Goal: Task Accomplishment & Management: Complete application form

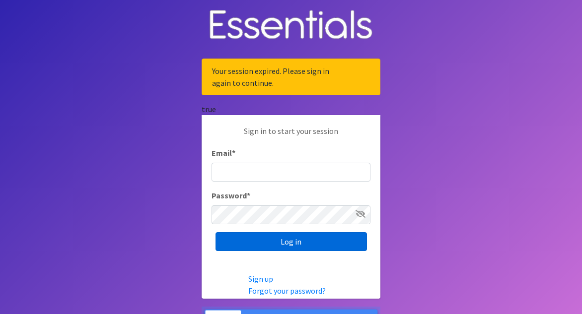
type input "[EMAIL_ADDRESS][DOMAIN_NAME]"
click at [300, 244] on input "Log in" at bounding box center [290, 241] width 151 height 19
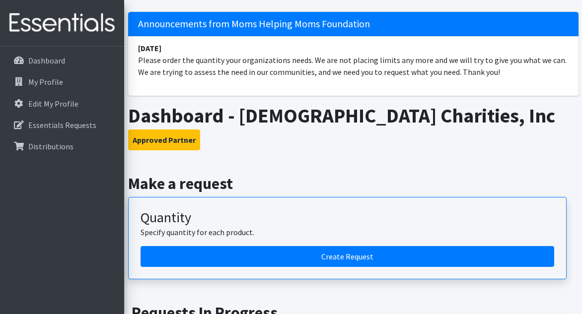
scroll to position [60, 0]
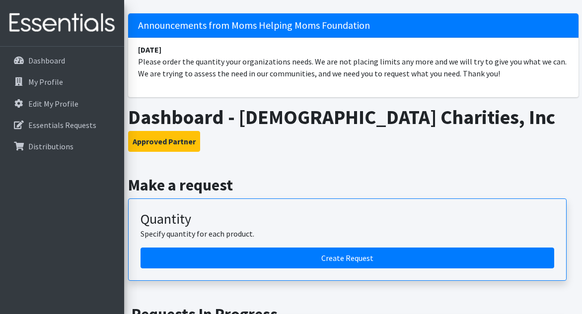
click at [223, 222] on div "Quantity Specify quantity for each product." at bounding box center [346, 229] width 413 height 37
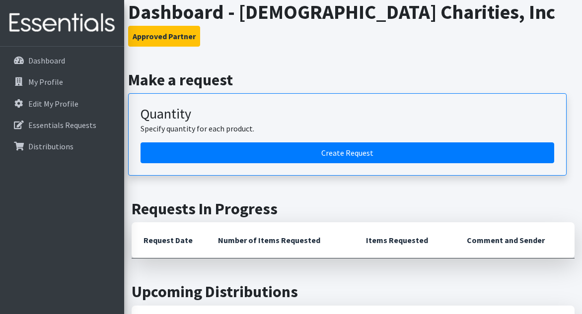
scroll to position [179, 0]
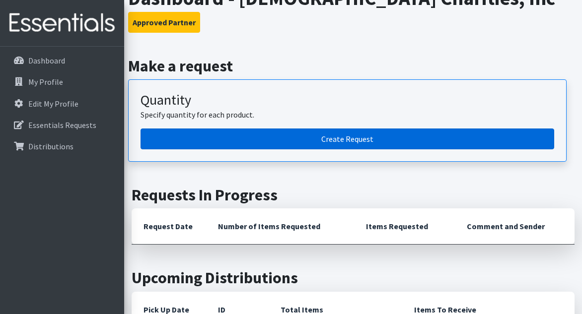
click at [308, 137] on link "Create Request" at bounding box center [346, 139] width 413 height 21
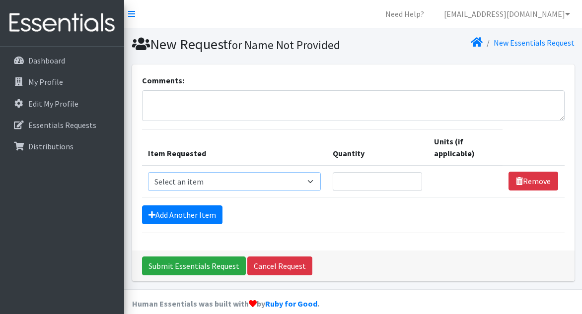
click at [205, 181] on select "Select an item # of Children this order will serve # of Individuals Living in H…" at bounding box center [234, 181] width 173 height 19
select select "13431"
click at [148, 172] on select "Select an item # of Children this order will serve # of Individuals Living in H…" at bounding box center [234, 181] width 173 height 19
click at [397, 184] on input "Quantity" at bounding box center [377, 181] width 89 height 19
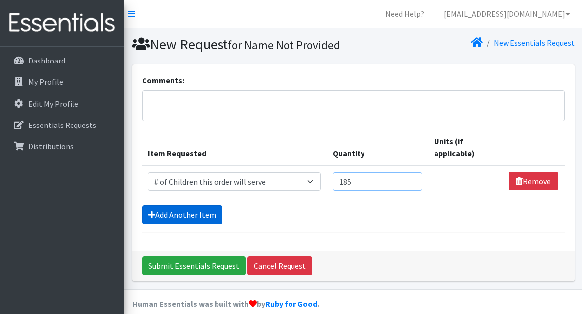
type input "185"
click at [177, 210] on link "Add Another Item" at bounding box center [182, 214] width 80 height 19
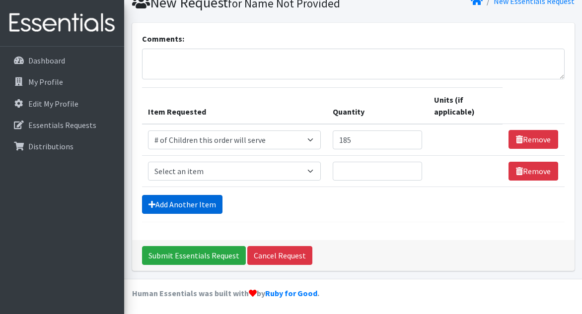
scroll to position [42, 0]
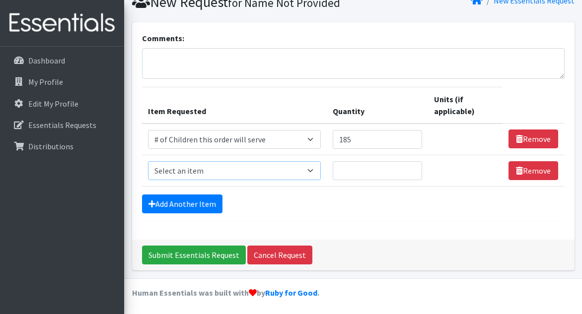
click at [196, 173] on select "Select an item # of Children this order will serve # of Individuals Living in H…" at bounding box center [234, 170] width 173 height 19
select select "6076"
click at [148, 161] on select "Select an item # of Children this order will serve # of Individuals Living in H…" at bounding box center [234, 170] width 173 height 19
click at [364, 168] on input "Quantity" at bounding box center [377, 170] width 89 height 19
type input "740"
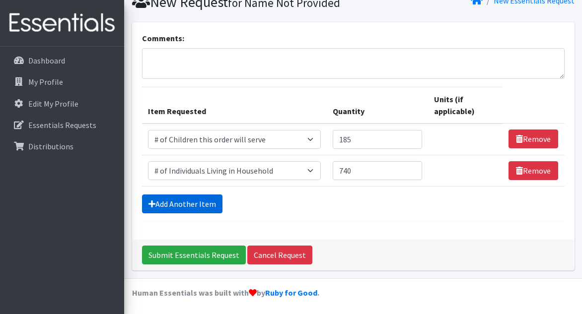
click at [182, 202] on link "Add Another Item" at bounding box center [182, 204] width 80 height 19
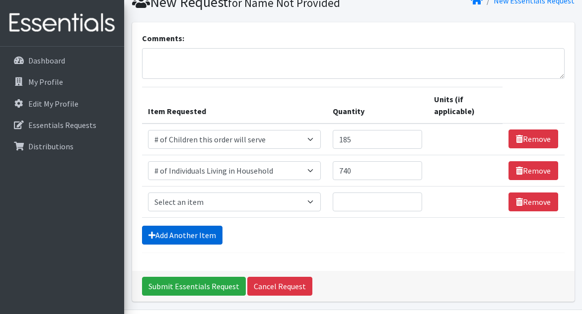
scroll to position [73, 0]
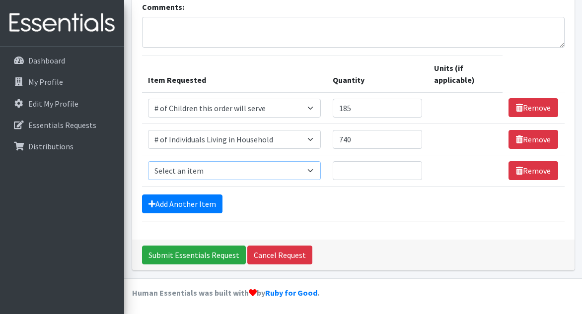
click at [196, 172] on select "Select an item # of Children this order will serve # of Individuals Living in H…" at bounding box center [234, 170] width 173 height 19
select select "1937"
click at [148, 161] on select "Select an item # of Children this order will serve # of Individuals Living in H…" at bounding box center [234, 170] width 173 height 19
click at [368, 171] on input "Quantity" at bounding box center [377, 170] width 89 height 19
type input "4"
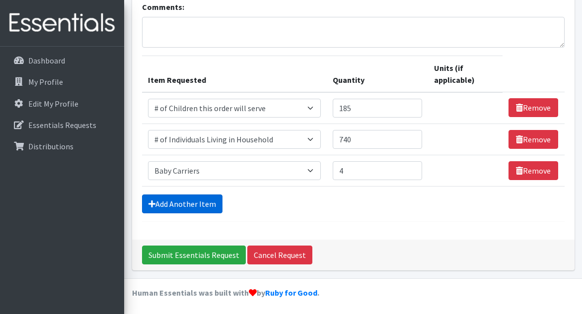
click at [210, 201] on link "Add Another Item" at bounding box center [182, 204] width 80 height 19
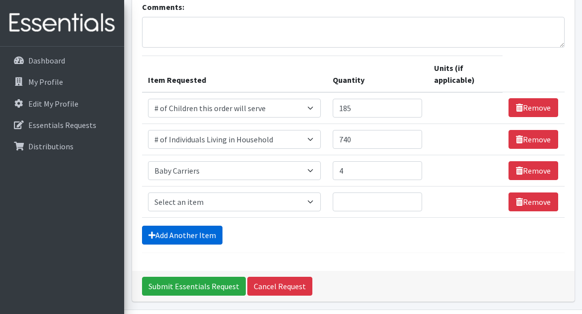
scroll to position [104, 0]
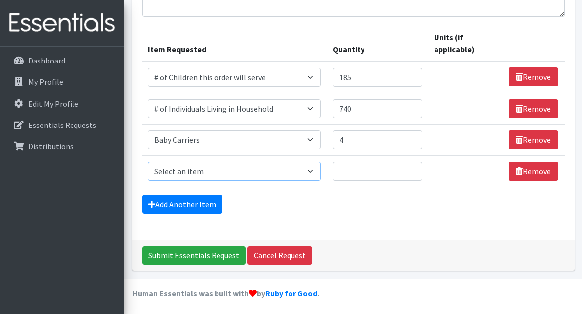
click at [217, 173] on select "Select an item # of Children this order will serve # of Individuals Living in H…" at bounding box center [234, 171] width 173 height 19
select select "1984"
click at [148, 162] on select "Select an item # of Children this order will serve # of Individuals Living in H…" at bounding box center [234, 171] width 173 height 19
click at [350, 169] on input "Quantity" at bounding box center [377, 171] width 89 height 19
type input "2"
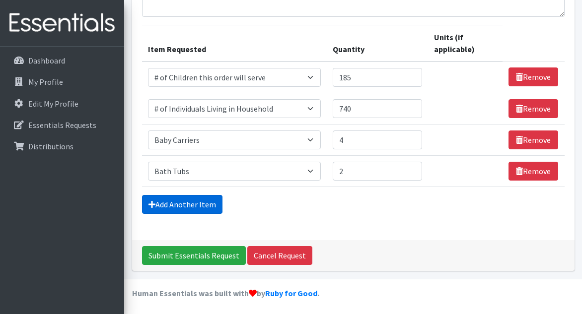
click at [188, 199] on link "Add Another Item" at bounding box center [182, 204] width 80 height 19
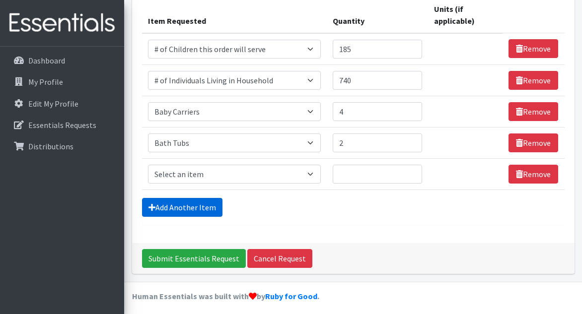
scroll to position [135, 0]
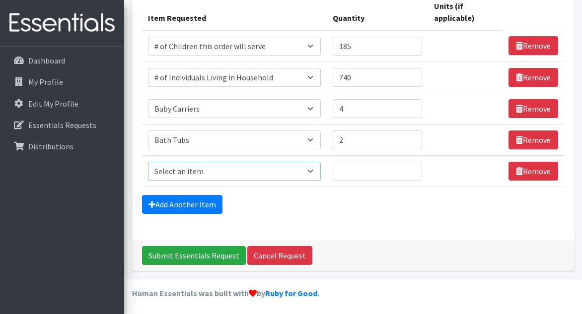
click at [198, 172] on select "Select an item # of Children this order will serve # of Individuals Living in H…" at bounding box center [234, 171] width 173 height 19
select select "1933"
click at [148, 162] on select "Select an item # of Children this order will serve # of Individuals Living in H…" at bounding box center [234, 171] width 173 height 19
click at [358, 171] on input "Quantity" at bounding box center [377, 171] width 89 height 19
type input "10"
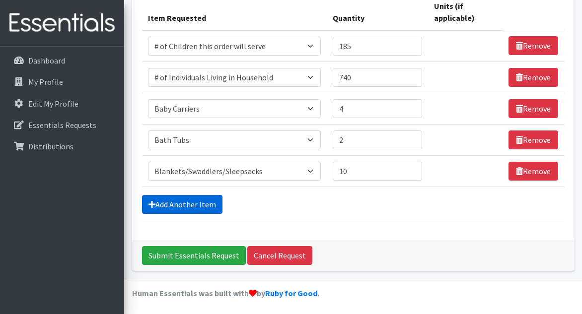
click at [197, 203] on link "Add Another Item" at bounding box center [182, 204] width 80 height 19
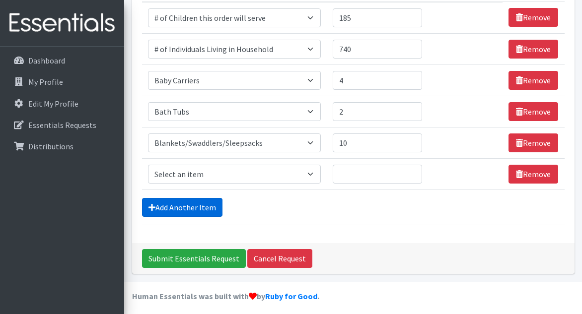
scroll to position [167, 0]
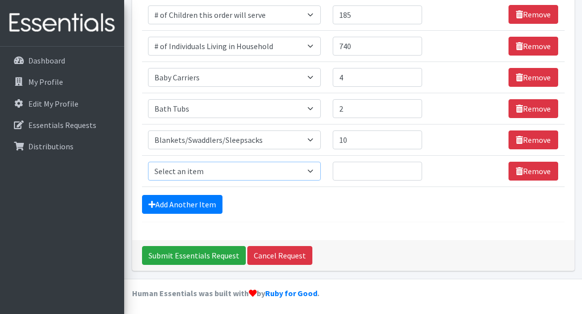
click at [215, 173] on select "Select an item # of Children this order will serve # of Individuals Living in H…" at bounding box center [234, 171] width 173 height 19
select select "1947"
click at [148, 162] on select "Select an item # of Children this order will serve # of Individuals Living in H…" at bounding box center [234, 171] width 173 height 19
click at [348, 168] on input "Quantity" at bounding box center [377, 171] width 89 height 19
type input "50"
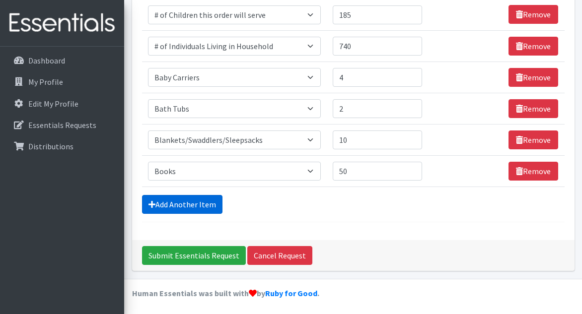
click at [206, 202] on link "Add Another Item" at bounding box center [182, 204] width 80 height 19
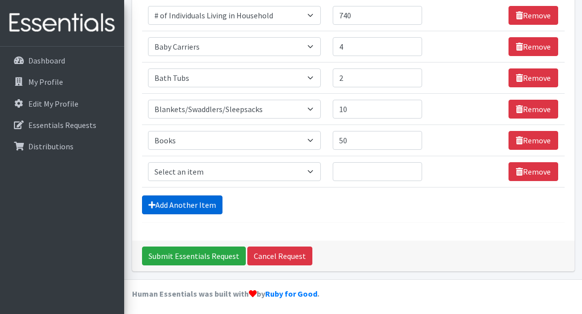
scroll to position [198, 0]
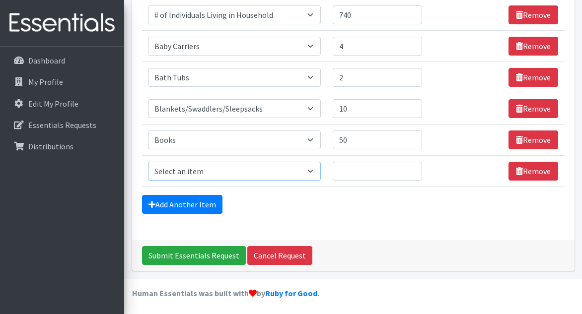
drag, startPoint x: 225, startPoint y: 169, endPoint x: 197, endPoint y: 168, distance: 28.8
click at [225, 169] on select "Select an item # of Children this order will serve # of Individuals Living in H…" at bounding box center [234, 171] width 173 height 19
click at [307, 170] on select "Select an item # of Children this order will serve # of Individuals Living in H…" at bounding box center [234, 171] width 173 height 19
select select "1974"
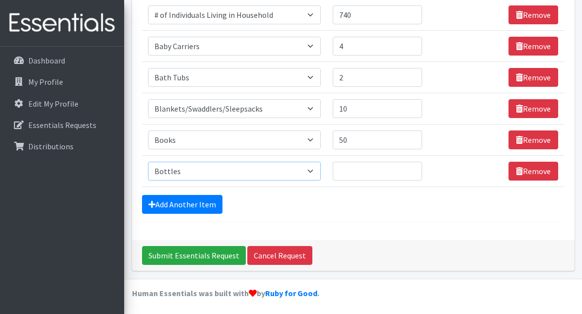
click at [148, 162] on select "Select an item # of Children this order will serve # of Individuals Living in H…" at bounding box center [234, 171] width 173 height 19
click at [382, 172] on input "Quantity" at bounding box center [377, 171] width 89 height 19
type input "10"
click at [164, 201] on link "Add Another Item" at bounding box center [182, 204] width 80 height 19
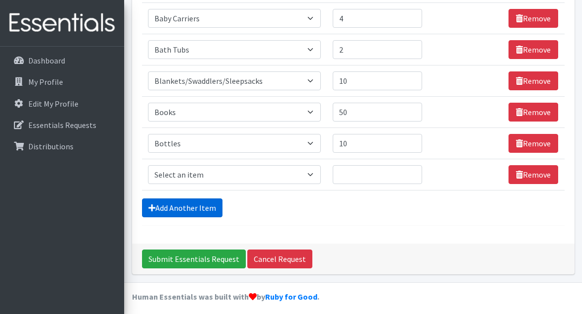
scroll to position [229, 0]
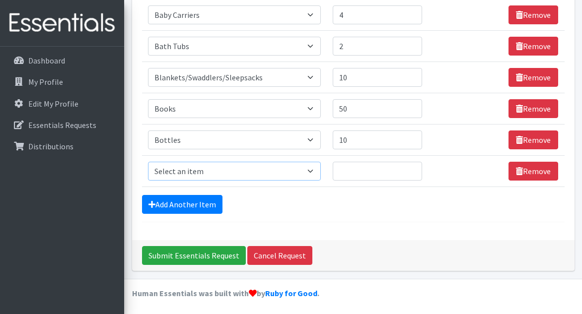
click at [200, 174] on select "Select an item # of Children this order will serve # of Individuals Living in H…" at bounding box center [234, 171] width 173 height 19
select select "11425"
click at [148, 162] on select "Select an item # of Children this order will serve # of Individuals Living in H…" at bounding box center [234, 171] width 173 height 19
click at [359, 169] on input "Quantity" at bounding box center [377, 171] width 89 height 19
type input "1"
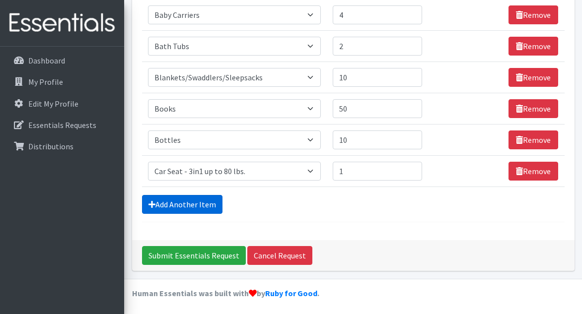
click at [210, 203] on link "Add Another Item" at bounding box center [182, 204] width 80 height 19
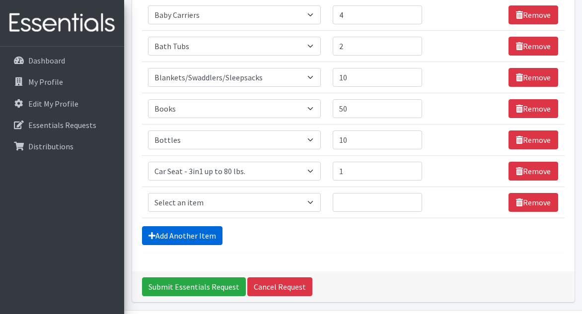
scroll to position [260, 0]
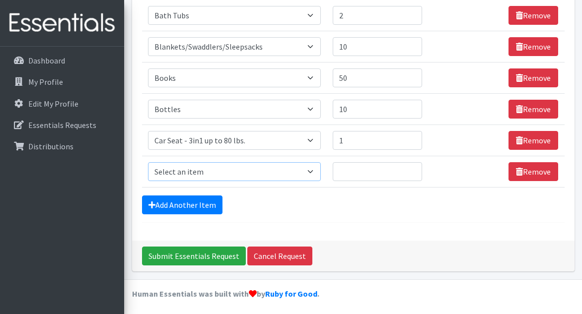
click at [258, 172] on select "Select an item # of Children this order will serve # of Individuals Living in H…" at bounding box center [234, 171] width 173 height 19
select select "7173"
click at [148, 162] on select "Select an item # of Children this order will serve # of Individuals Living in H…" at bounding box center [234, 171] width 173 height 19
click at [355, 172] on input "Quantity" at bounding box center [377, 171] width 89 height 19
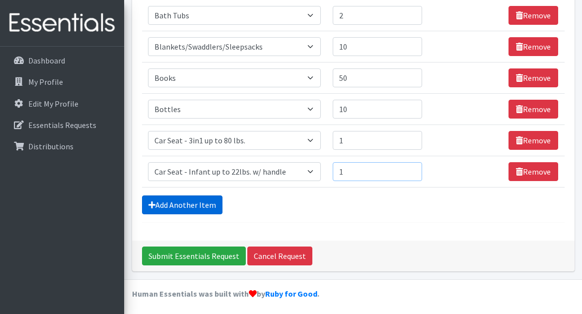
type input "1"
click at [208, 204] on link "Add Another Item" at bounding box center [182, 205] width 80 height 19
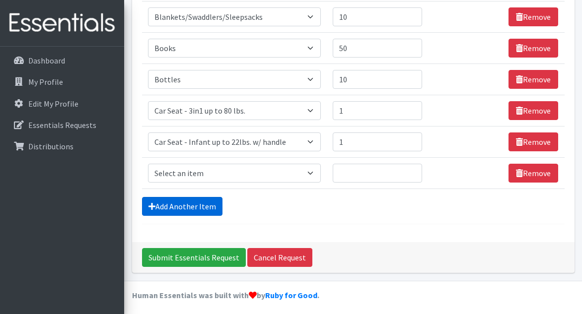
scroll to position [291, 0]
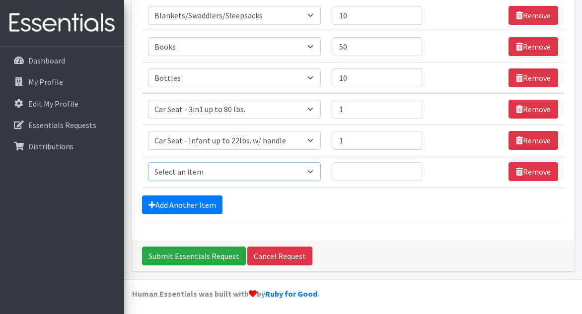
click at [253, 173] on select "Select an item # of Children this order will serve # of Individuals Living in H…" at bounding box center [234, 171] width 173 height 19
select select "5704"
click at [148, 162] on select "Select an item # of Children this order will serve # of Individuals Living in H…" at bounding box center [234, 171] width 173 height 19
click at [363, 171] on input "Quantity" at bounding box center [377, 171] width 89 height 19
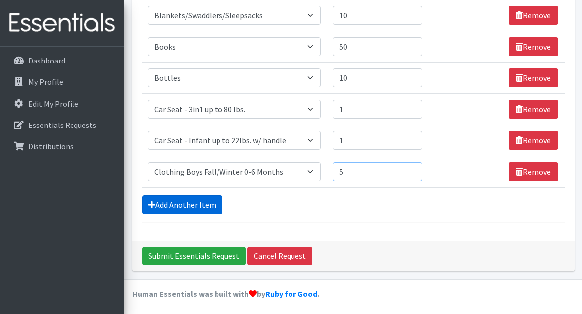
type input "5"
click at [208, 203] on link "Add Another Item" at bounding box center [182, 205] width 80 height 19
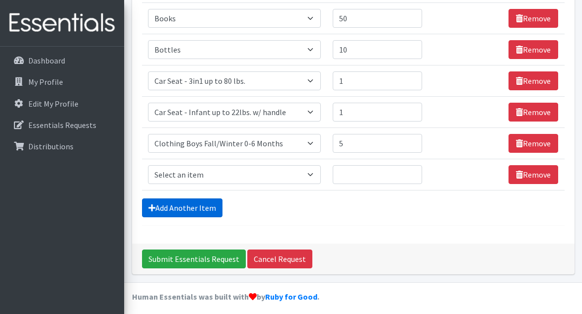
scroll to position [323, 0]
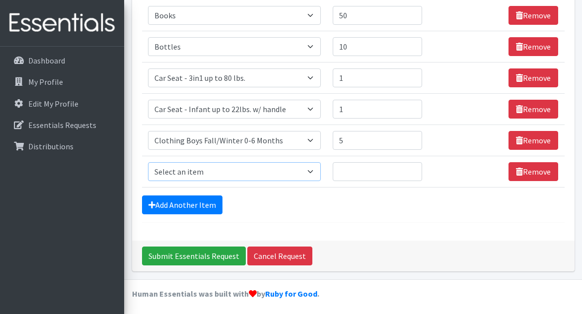
click at [244, 170] on select "Select an item # of Children this order will serve # of Individuals Living in H…" at bounding box center [234, 171] width 173 height 19
select select "5706"
click at [148, 162] on select "Select an item # of Children this order will serve # of Individuals Living in H…" at bounding box center [234, 171] width 173 height 19
click at [377, 170] on input "Quantity" at bounding box center [377, 171] width 89 height 19
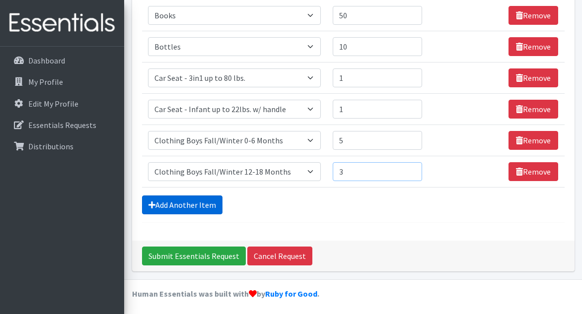
type input "3"
click at [190, 205] on link "Add Another Item" at bounding box center [182, 205] width 80 height 19
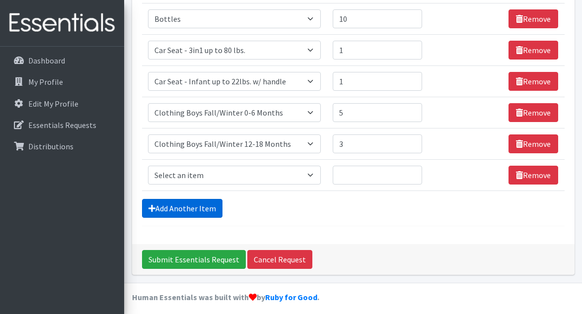
scroll to position [354, 0]
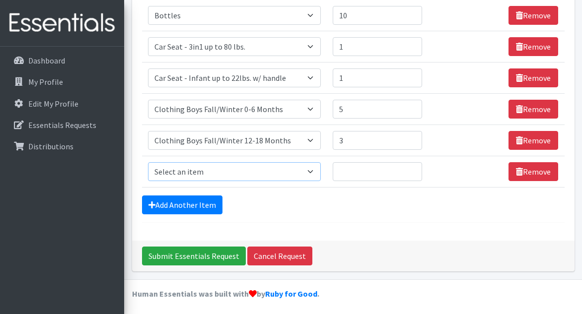
click at [271, 172] on select "Select an item # of Children this order will serve # of Individuals Living in H…" at bounding box center [234, 171] width 173 height 19
select select "5707"
click at [148, 162] on select "Select an item # of Children this order will serve # of Individuals Living in H…" at bounding box center [234, 171] width 173 height 19
click at [371, 169] on input "Quantity" at bounding box center [377, 171] width 89 height 19
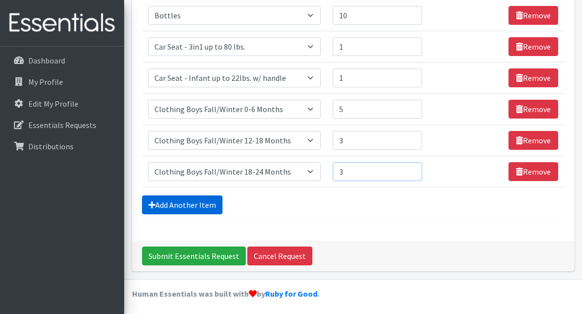
type input "3"
click at [210, 203] on link "Add Another Item" at bounding box center [182, 205] width 80 height 19
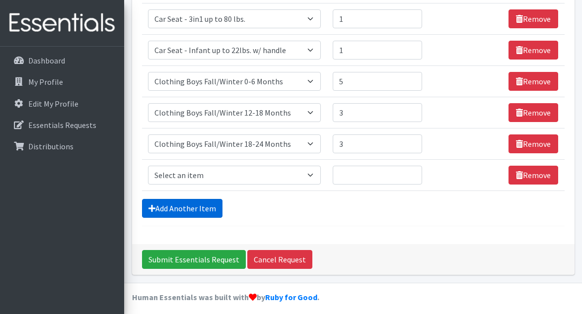
scroll to position [385, 0]
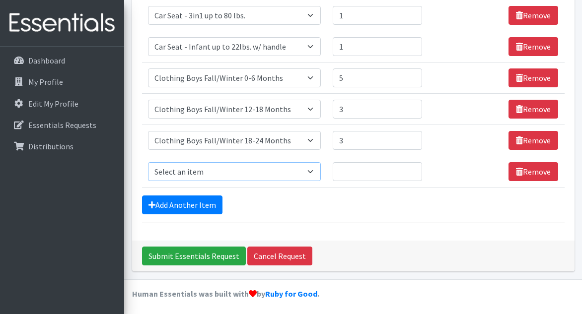
click at [264, 170] on select "Select an item # of Children this order will serve # of Individuals Living in H…" at bounding box center [234, 171] width 173 height 19
select select "5710"
click at [148, 162] on select "Select an item # of Children this order will serve # of Individuals Living in H…" at bounding box center [234, 171] width 173 height 19
click at [362, 171] on input "Quantity" at bounding box center [377, 171] width 89 height 19
type input "3"
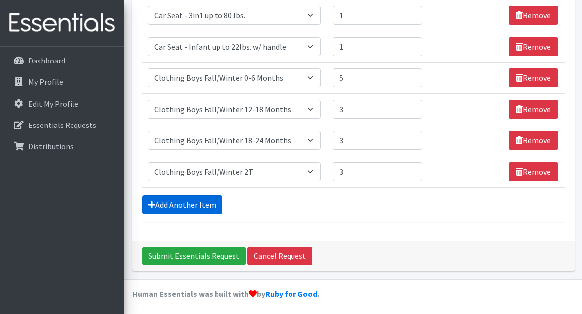
click at [189, 204] on link "Add Another Item" at bounding box center [182, 205] width 80 height 19
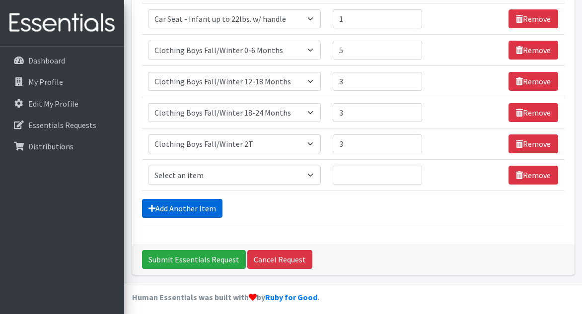
scroll to position [416, 0]
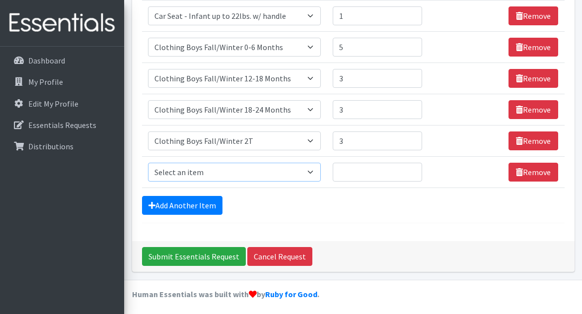
click at [272, 172] on select "Select an item # of Children this order will serve # of Individuals Living in H…" at bounding box center [234, 172] width 173 height 19
select select "5753"
click at [148, 163] on select "Select an item # of Children this order will serve # of Individuals Living in H…" at bounding box center [234, 172] width 173 height 19
click at [353, 174] on input "Quantity" at bounding box center [377, 172] width 89 height 19
type input "3"
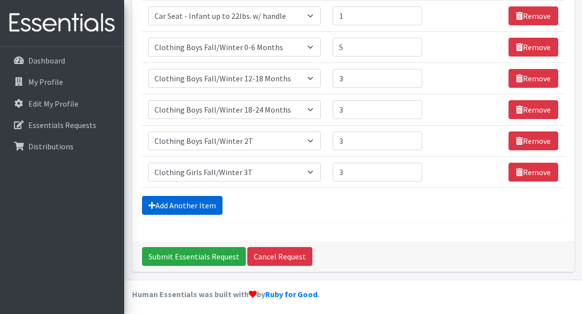
click at [176, 201] on link "Add Another Item" at bounding box center [182, 205] width 80 height 19
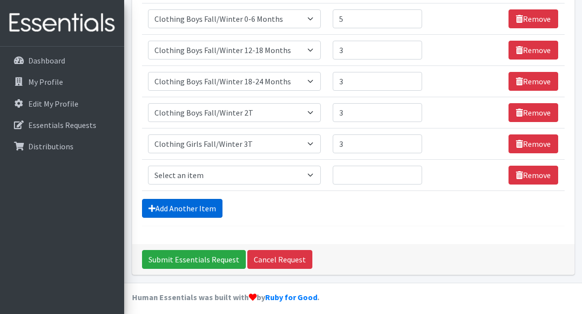
scroll to position [447, 0]
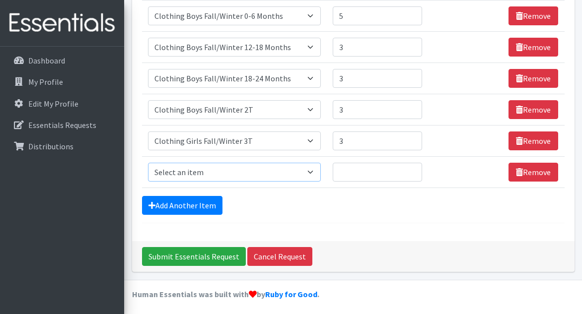
click at [252, 168] on select "Select an item # of Children this order will serve # of Individuals Living in H…" at bounding box center [234, 172] width 173 height 19
select select "5714"
click at [148, 163] on select "Select an item # of Children this order will serve # of Individuals Living in H…" at bounding box center [234, 172] width 173 height 19
click at [360, 165] on input "Quantity" at bounding box center [377, 172] width 89 height 19
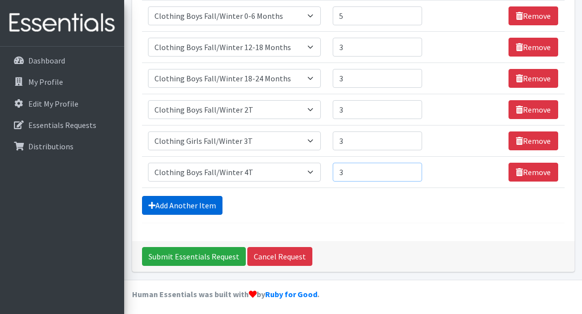
type input "3"
click at [195, 196] on link "Add Another Item" at bounding box center [182, 205] width 80 height 19
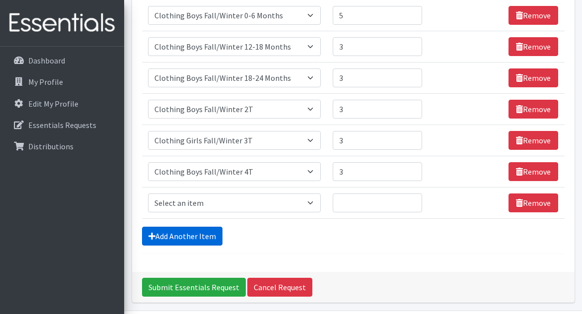
scroll to position [478, 0]
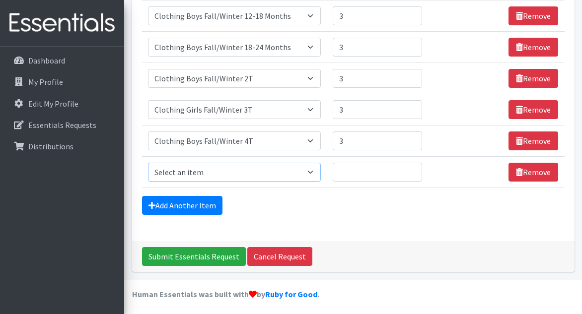
click at [263, 168] on select "Select an item # of Children this order will serve # of Individuals Living in H…" at bounding box center [234, 172] width 173 height 19
select select "5716"
click at [148, 163] on select "Select an item # of Children this order will serve # of Individuals Living in H…" at bounding box center [234, 172] width 173 height 19
click at [359, 165] on input "Quantity" at bounding box center [377, 172] width 89 height 19
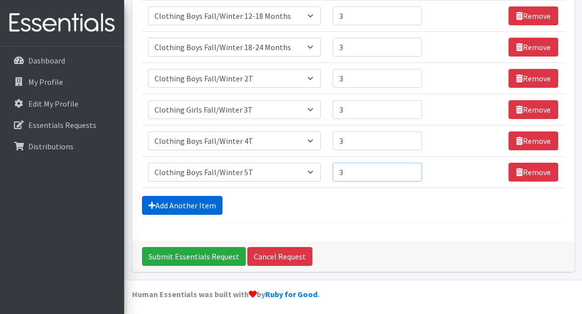
type input "3"
click at [213, 208] on link "Add Another Item" at bounding box center [182, 205] width 80 height 19
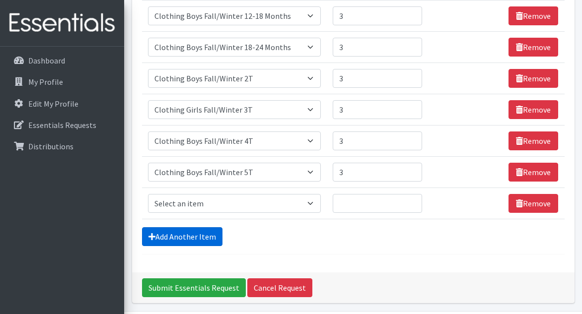
scroll to position [510, 0]
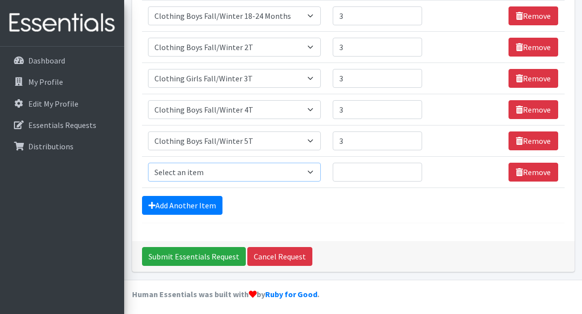
click at [256, 171] on select "Select an item # of Children this order will serve # of Individuals Living in H…" at bounding box center [234, 172] width 173 height 19
select select "5705"
click at [148, 163] on select "Select an item # of Children this order will serve # of Individuals Living in H…" at bounding box center [234, 172] width 173 height 19
click at [353, 169] on input "Quantity" at bounding box center [377, 172] width 89 height 19
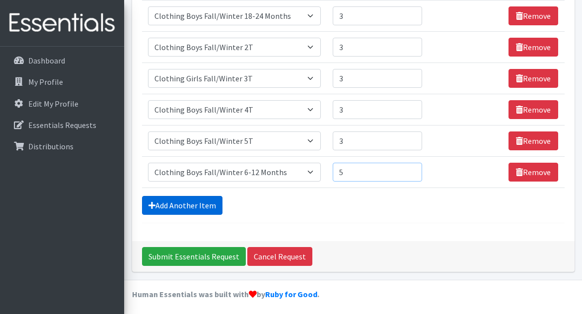
type input "5"
click at [197, 203] on link "Add Another Item" at bounding box center [182, 205] width 80 height 19
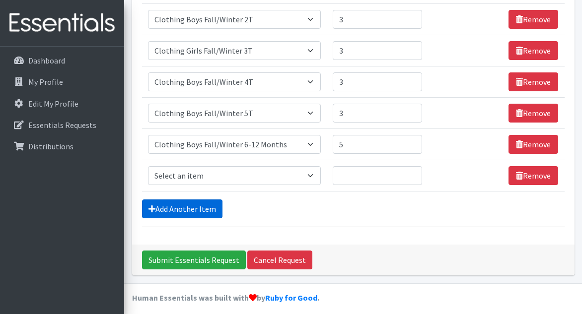
scroll to position [541, 0]
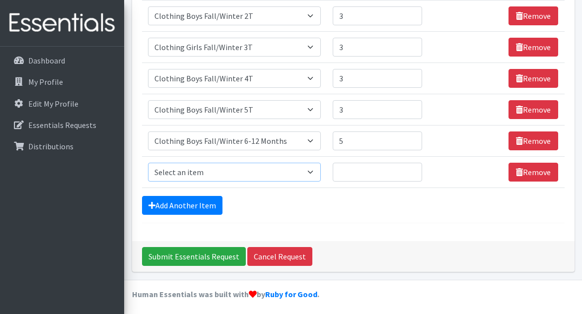
click at [249, 173] on select "Select an item # of Children this order will serve # of Individuals Living in H…" at bounding box center [234, 172] width 173 height 19
select select "5733"
click at [148, 163] on select "Select an item # of Children this order will serve # of Individuals Living in H…" at bounding box center [234, 172] width 173 height 19
click at [370, 171] on input "Quantity" at bounding box center [377, 172] width 89 height 19
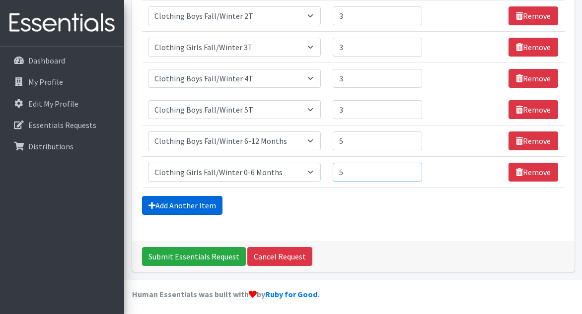
type input "5"
click at [210, 199] on link "Add Another Item" at bounding box center [182, 205] width 80 height 19
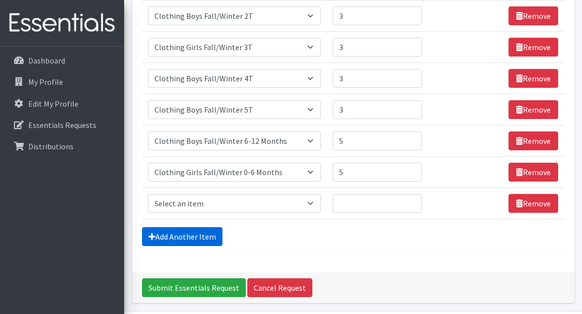
scroll to position [572, 0]
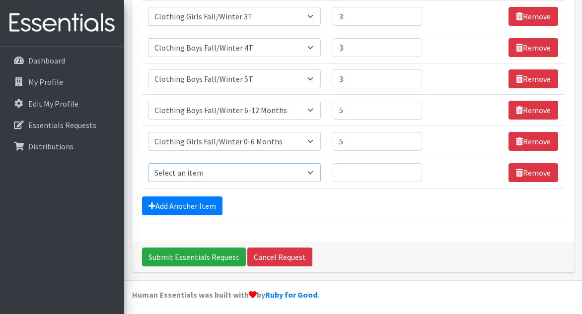
click at [232, 172] on select "Select an item # of Children this order will serve # of Individuals Living in H…" at bounding box center [234, 172] width 173 height 19
select select "5744"
click at [148, 163] on select "Select an item # of Children this order will serve # of Individuals Living in H…" at bounding box center [234, 172] width 173 height 19
click at [369, 170] on input "Quantity" at bounding box center [377, 172] width 89 height 19
type input "3"
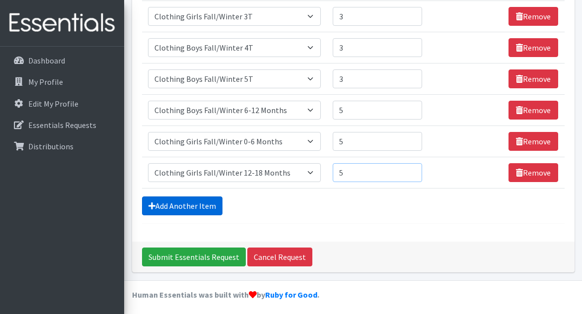
type input "5"
click at [201, 205] on link "Add Another Item" at bounding box center [182, 206] width 80 height 19
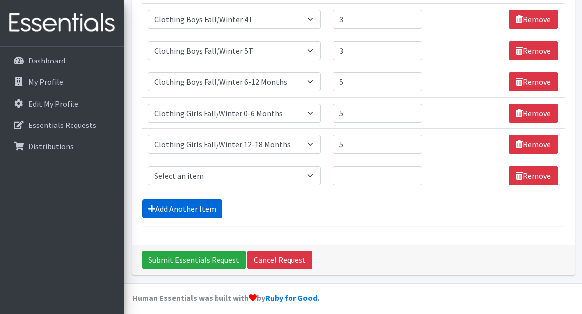
scroll to position [603, 0]
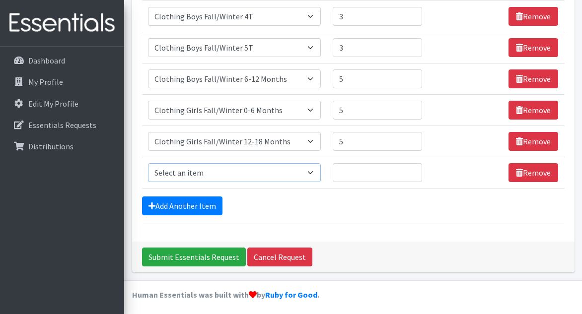
click at [231, 171] on select "Select an item # of Children this order will serve # of Individuals Living in H…" at bounding box center [234, 172] width 173 height 19
select select "5749"
click at [148, 163] on select "Select an item # of Children this order will serve # of Individuals Living in H…" at bounding box center [234, 172] width 173 height 19
click at [354, 169] on input "Quantity" at bounding box center [377, 172] width 89 height 19
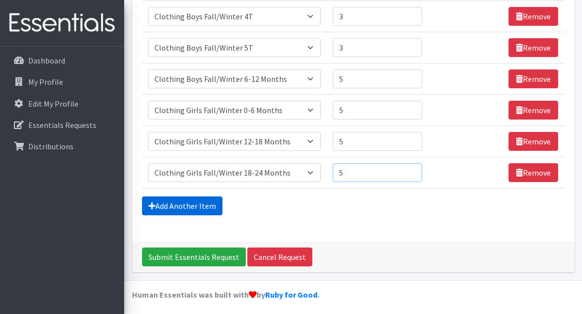
type input "5"
click at [208, 202] on link "Add Another Item" at bounding box center [182, 206] width 80 height 19
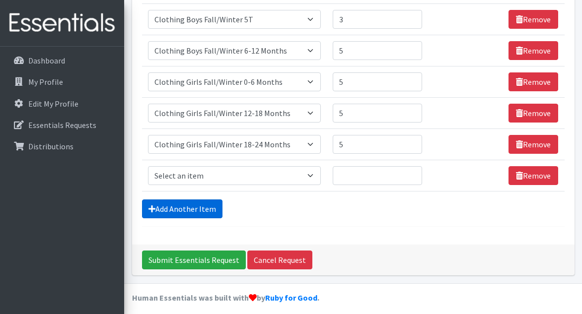
scroll to position [634, 0]
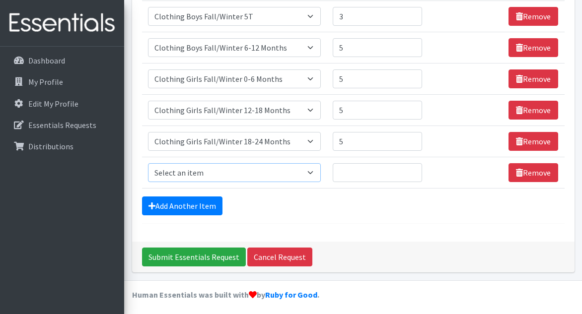
click at [257, 171] on select "Select an item # of Children this order will serve # of Individuals Living in H…" at bounding box center [234, 172] width 173 height 19
select select "5751"
click at [148, 163] on select "Select an item # of Children this order will serve # of Individuals Living in H…" at bounding box center [234, 172] width 173 height 19
click at [356, 168] on input "Quantity" at bounding box center [377, 172] width 89 height 19
type input "5"
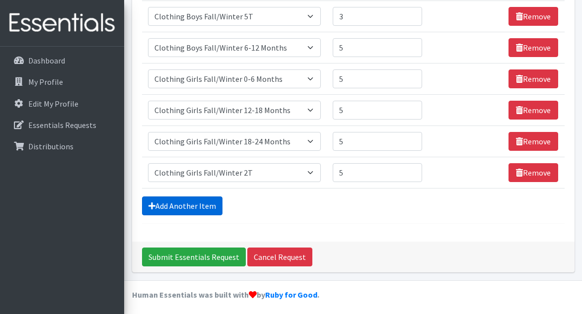
click at [214, 204] on link "Add Another Item" at bounding box center [182, 206] width 80 height 19
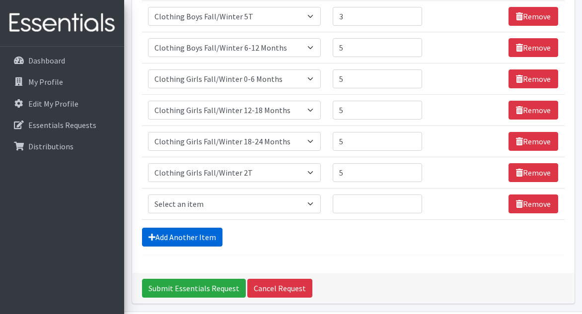
scroll to position [666, 0]
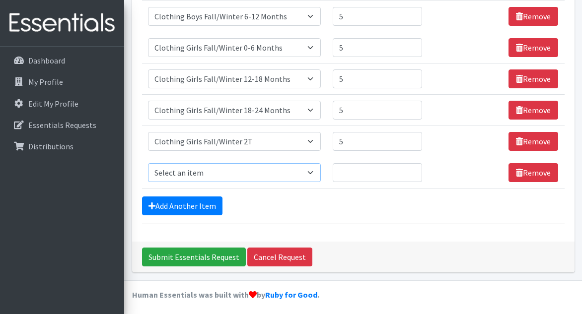
click at [272, 168] on select "Select an item # of Children this order will serve # of Individuals Living in H…" at bounding box center [234, 172] width 173 height 19
select select "5753"
click at [148, 163] on select "Select an item # of Children this order will serve # of Individuals Living in H…" at bounding box center [234, 172] width 173 height 19
click at [361, 169] on input "Quantity" at bounding box center [377, 172] width 89 height 19
type input "5"
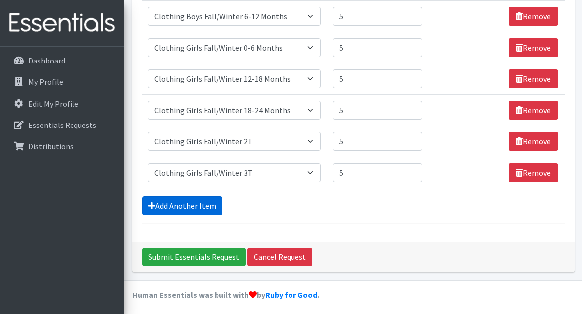
click at [198, 204] on link "Add Another Item" at bounding box center [182, 206] width 80 height 19
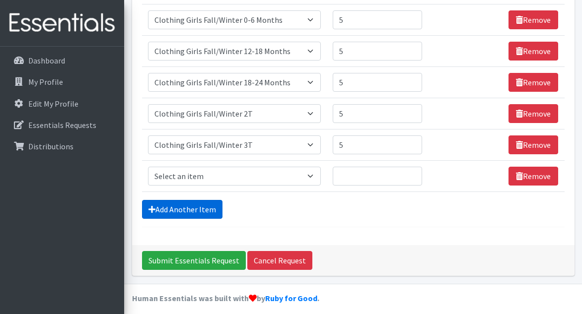
scroll to position [697, 0]
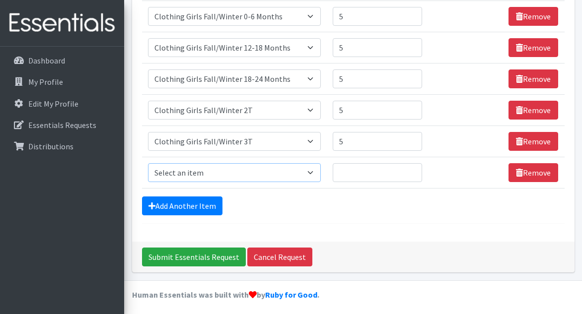
click at [233, 169] on select "Select an item # of Children this order will serve # of Individuals Living in H…" at bounding box center [234, 172] width 173 height 19
select select "5756"
click at [148, 163] on select "Select an item # of Children this order will serve # of Individuals Living in H…" at bounding box center [234, 172] width 173 height 19
click at [356, 170] on input "Quantity" at bounding box center [377, 172] width 89 height 19
type input "5"
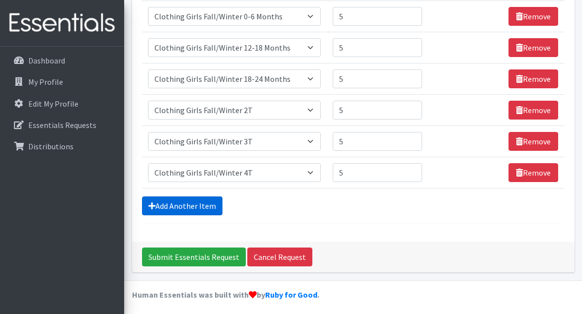
click at [210, 201] on link "Add Another Item" at bounding box center [182, 206] width 80 height 19
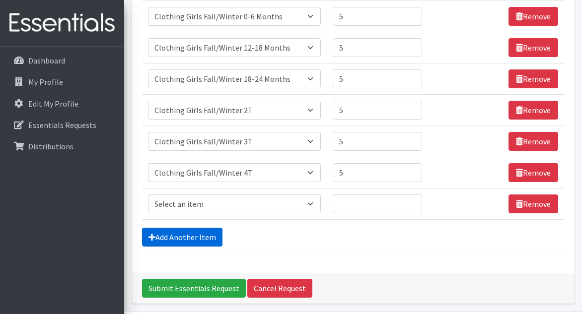
scroll to position [728, 0]
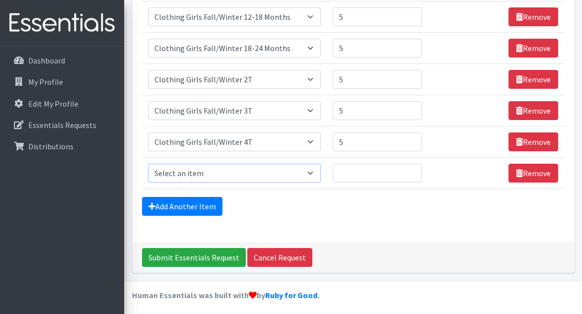
click at [258, 170] on select "Select an item # of Children this order will serve # of Individuals Living in H…" at bounding box center [234, 173] width 173 height 19
select select "5758"
click at [148, 164] on select "Select an item # of Children this order will serve # of Individuals Living in H…" at bounding box center [234, 173] width 173 height 19
click at [361, 167] on input "Quantity" at bounding box center [377, 173] width 89 height 19
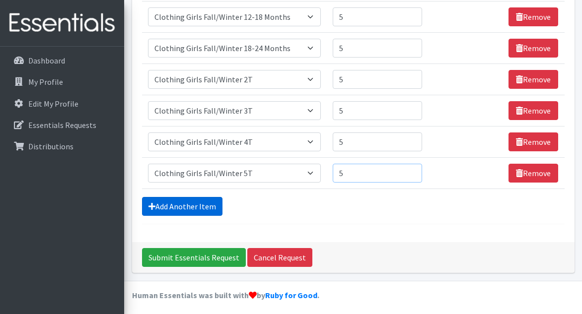
type input "5"
click at [194, 206] on link "Add Another Item" at bounding box center [182, 206] width 80 height 19
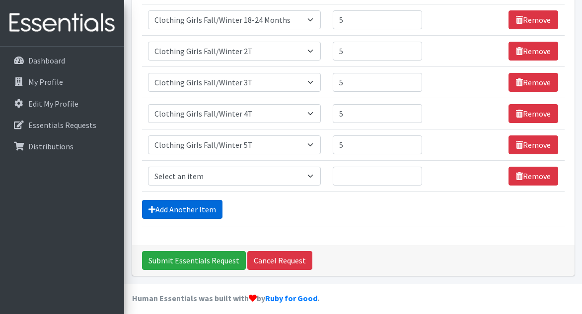
scroll to position [759, 0]
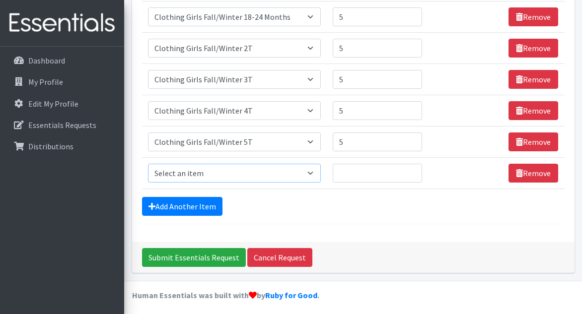
click at [239, 171] on select "Select an item # of Children this order will serve # of Individuals Living in H…" at bounding box center [234, 173] width 173 height 19
select select "5742"
click at [148, 164] on select "Select an item # of Children this order will serve # of Individuals Living in H…" at bounding box center [234, 173] width 173 height 19
click at [371, 171] on input "Quantity" at bounding box center [377, 173] width 89 height 19
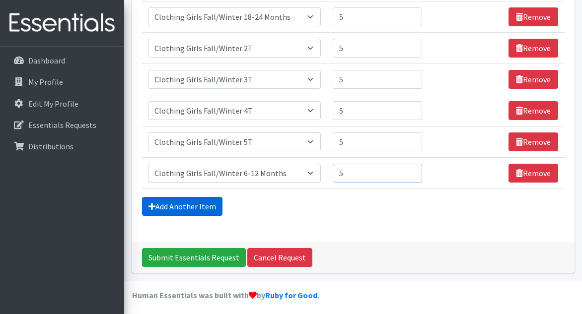
type input "5"
click at [200, 203] on link "Add Another Item" at bounding box center [182, 206] width 80 height 19
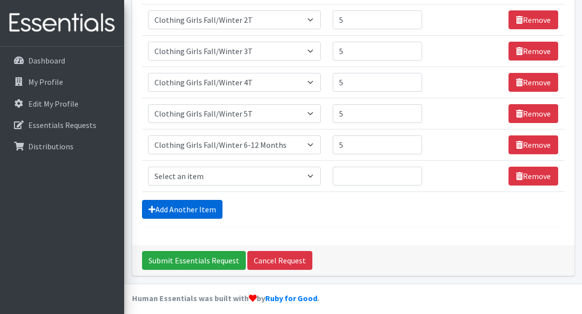
scroll to position [790, 0]
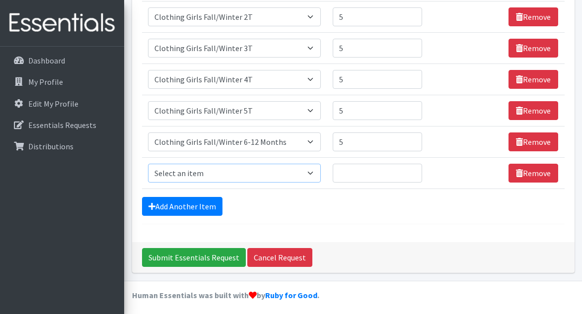
click at [254, 171] on select "Select an item # of Children this order will serve # of Individuals Living in H…" at bounding box center [234, 173] width 173 height 19
select select "8906"
click at [148, 164] on select "Select an item # of Children this order will serve # of Individuals Living in H…" at bounding box center [234, 173] width 173 height 19
click at [355, 168] on input "Quantity" at bounding box center [377, 173] width 89 height 19
type input "2"
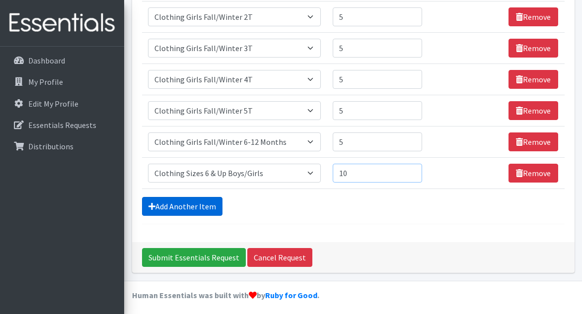
type input "10"
click at [169, 205] on link "Add Another Item" at bounding box center [182, 206] width 80 height 19
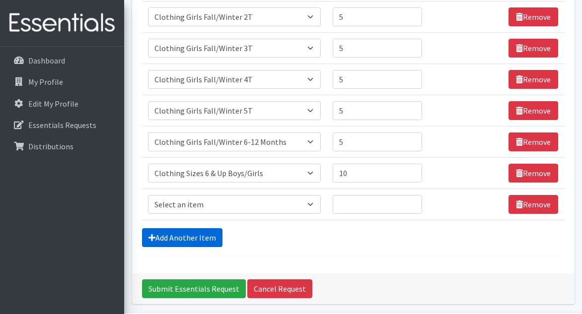
scroll to position [821, 0]
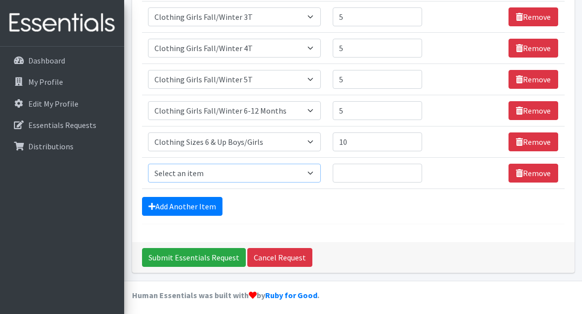
click at [308, 171] on select "Select an item # of Children this order will serve # of Individuals Living in H…" at bounding box center [234, 173] width 173 height 19
select select "1948"
click at [148, 164] on select "Select an item # of Children this order will serve # of Individuals Living in H…" at bounding box center [234, 173] width 173 height 19
click at [362, 164] on input "Quantity" at bounding box center [377, 173] width 89 height 19
type input "2"
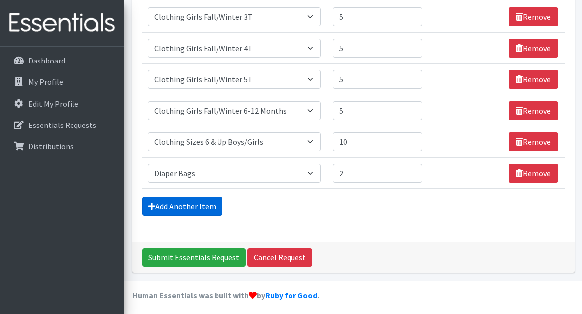
click at [206, 205] on link "Add Another Item" at bounding box center [182, 206] width 80 height 19
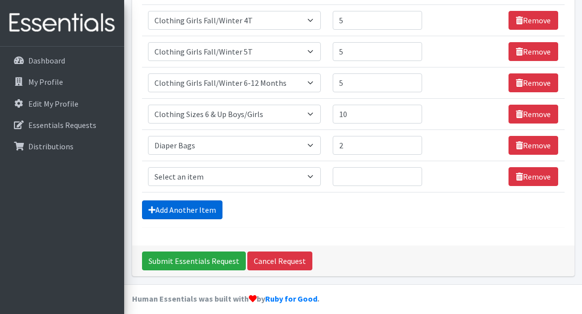
scroll to position [853, 0]
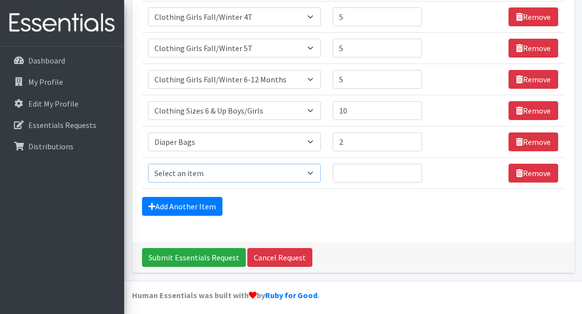
click at [251, 172] on select "Select an item # of Children this order will serve # of Individuals Living in H…" at bounding box center [234, 173] width 173 height 19
select select "1964"
click at [148, 164] on select "Select an item # of Children this order will serve # of Individuals Living in H…" at bounding box center [234, 173] width 173 height 19
click at [449, 169] on select "Please select a unit units Packs" at bounding box center [462, 173] width 67 height 19
click at [359, 168] on input "Quantity" at bounding box center [373, 173] width 88 height 19
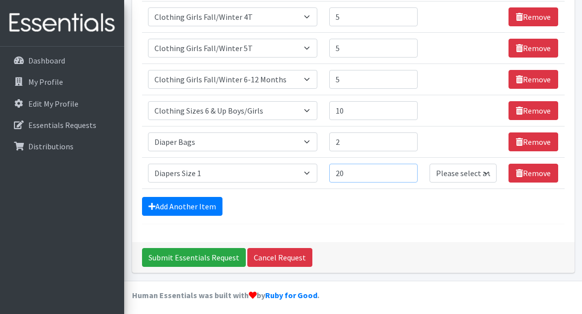
type input "20"
click at [458, 176] on select "Please select a unit units Packs" at bounding box center [462, 173] width 67 height 19
select select "Pack"
click at [429, 164] on select "Please select a unit units Packs" at bounding box center [462, 173] width 67 height 19
click at [172, 202] on link "Add Another Item" at bounding box center [182, 206] width 80 height 19
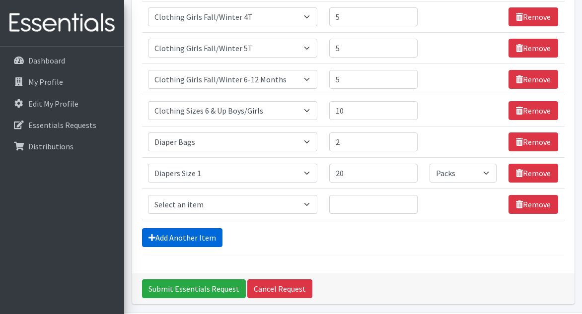
scroll to position [883, 0]
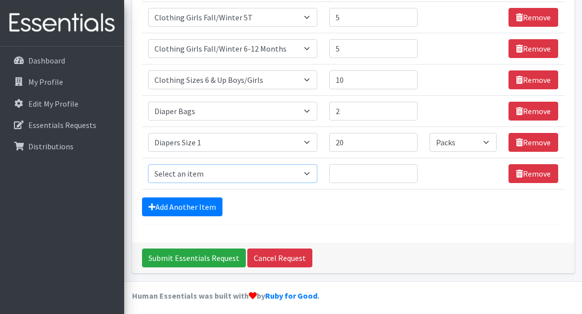
click at [202, 173] on select "Select an item # of Children this order will serve # of Individuals Living in H…" at bounding box center [233, 173] width 170 height 19
select select "1965"
click at [148, 164] on select "Select an item # of Children this order will serve # of Individuals Living in H…" at bounding box center [233, 173] width 170 height 19
click at [353, 170] on input "Quantity" at bounding box center [373, 173] width 88 height 19
type input "20"
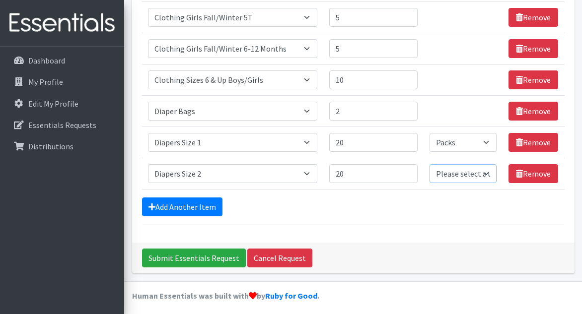
click at [451, 170] on select "Please select a unit units Packs" at bounding box center [462, 173] width 67 height 19
select select "Pack"
click at [429, 164] on select "Please select a unit units Packs" at bounding box center [462, 173] width 67 height 19
click at [178, 203] on link "Add Another Item" at bounding box center [182, 207] width 80 height 19
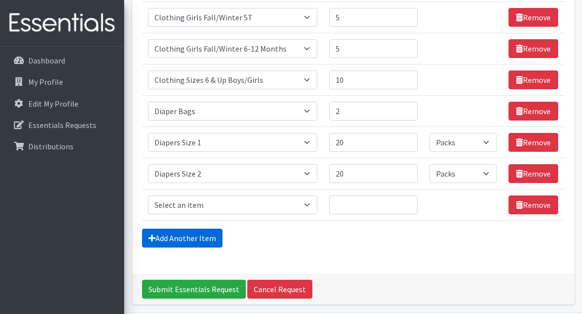
scroll to position [915, 0]
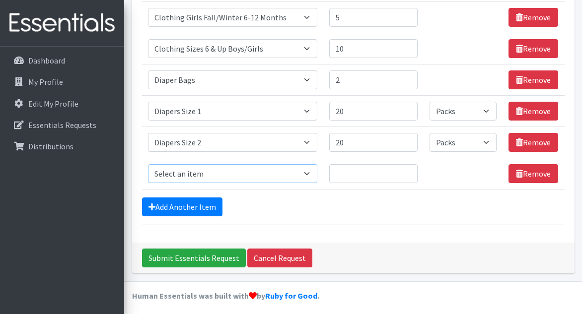
click at [205, 166] on select "Select an item # of Children this order will serve # of Individuals Living in H…" at bounding box center [233, 173] width 170 height 19
select select "1966"
click at [148, 164] on select "Select an item # of Children this order will serve # of Individuals Living in H…" at bounding box center [233, 173] width 170 height 19
click at [392, 170] on input "Quantity" at bounding box center [373, 173] width 88 height 19
type input "15"
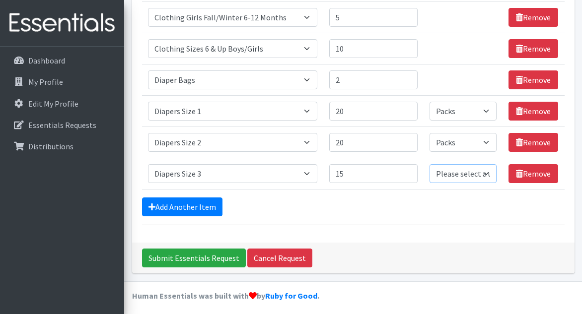
click at [458, 165] on select "Please select a unit units Packs" at bounding box center [462, 173] width 67 height 19
select select "Pack"
click at [429, 164] on select "Please select a unit units Packs" at bounding box center [462, 173] width 67 height 19
click at [178, 198] on link "Add Another Item" at bounding box center [182, 207] width 80 height 19
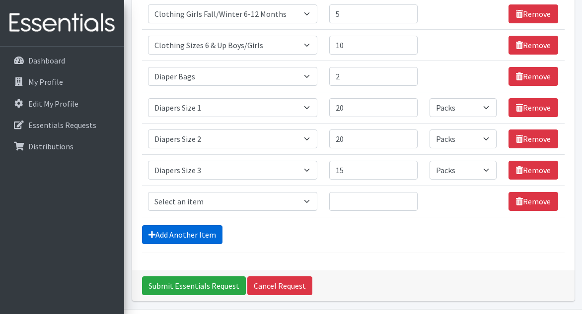
scroll to position [946, 0]
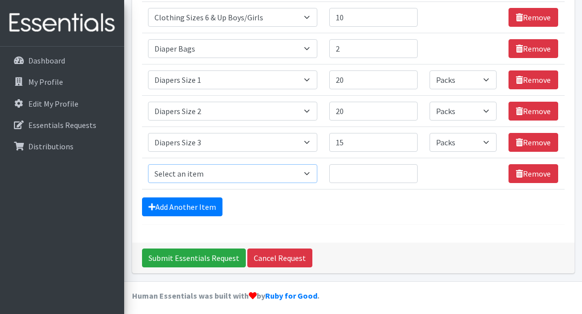
click at [189, 174] on select "Select an item # of Children this order will serve # of Individuals Living in H…" at bounding box center [233, 173] width 170 height 19
select select "1967"
click at [148, 164] on select "Select an item # of Children this order will serve # of Individuals Living in H…" at bounding box center [233, 173] width 170 height 19
click at [359, 166] on input "Quantity" at bounding box center [373, 173] width 88 height 19
type input "25"
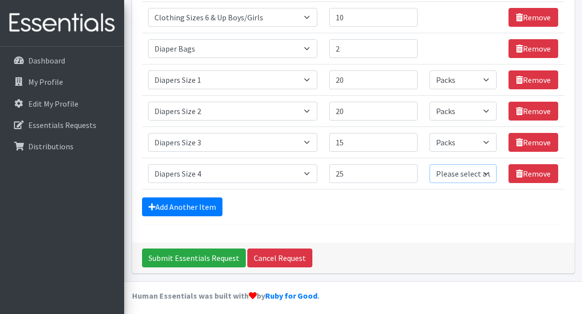
click at [454, 167] on select "Please select a unit units Packs" at bounding box center [462, 173] width 67 height 19
select select "Pack"
click at [429, 164] on select "Please select a unit units Packs" at bounding box center [462, 173] width 67 height 19
click at [165, 201] on link "Add Another Item" at bounding box center [182, 207] width 80 height 19
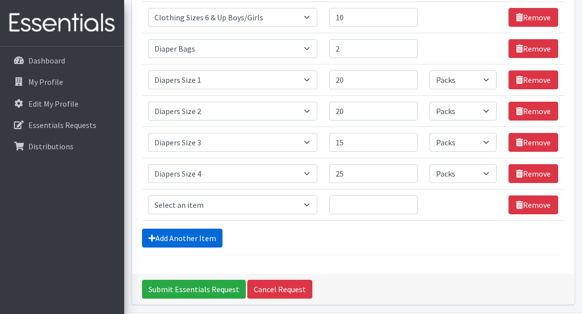
scroll to position [977, 0]
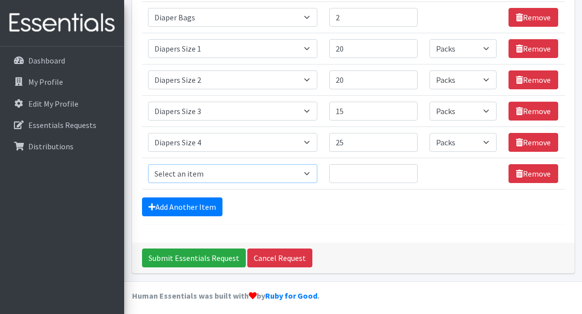
click at [187, 175] on select "Select an item # of Children this order will serve # of Individuals Living in H…" at bounding box center [233, 173] width 170 height 19
select select "1968"
click at [148, 164] on select "Select an item # of Children this order will serve # of Individuals Living in H…" at bounding box center [233, 173] width 170 height 19
click at [353, 168] on input "Quantity" at bounding box center [373, 173] width 88 height 19
click at [353, 168] on input "3" at bounding box center [373, 173] width 88 height 19
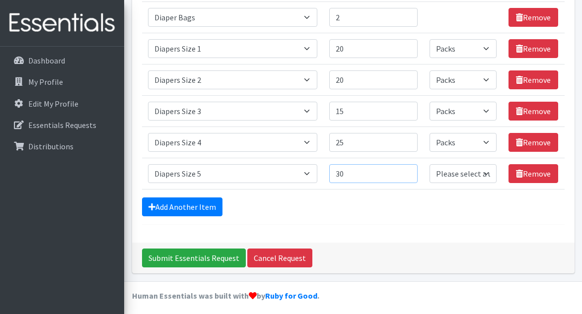
type input "30"
click at [482, 168] on select "Please select a unit units Packs" at bounding box center [462, 173] width 67 height 19
select select
click at [429, 164] on select "Please select a unit units Packs" at bounding box center [462, 173] width 67 height 19
click at [160, 206] on link "Add Another Item" at bounding box center [182, 207] width 80 height 19
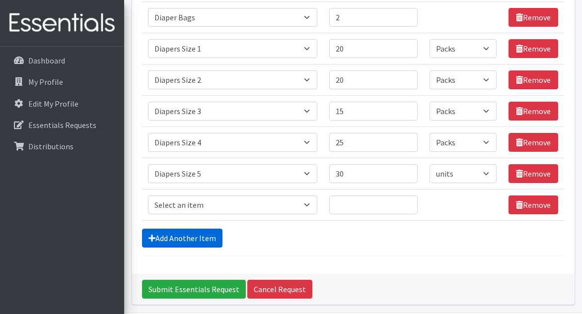
scroll to position [1008, 0]
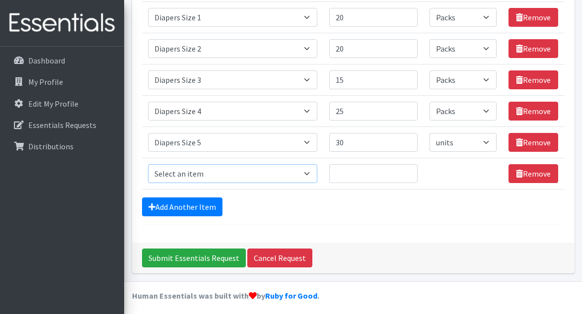
click at [192, 175] on select "Select an item # of Children this order will serve # of Individuals Living in H…" at bounding box center [233, 173] width 170 height 19
select select "1969"
click at [148, 164] on select "Select an item # of Children this order will serve # of Individuals Living in H…" at bounding box center [233, 173] width 170 height 19
click at [385, 170] on input "Quantity" at bounding box center [373, 173] width 88 height 19
type input "55"
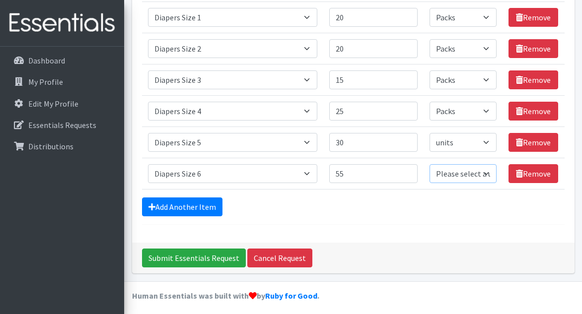
click at [446, 171] on select "Please select a unit units Packs" at bounding box center [462, 173] width 67 height 19
select select "Pack"
click at [429, 164] on select "Please select a unit units Packs" at bounding box center [462, 173] width 67 height 19
click at [462, 146] on select "Please select a unit units Packs" at bounding box center [462, 142] width 67 height 19
select select "Pack"
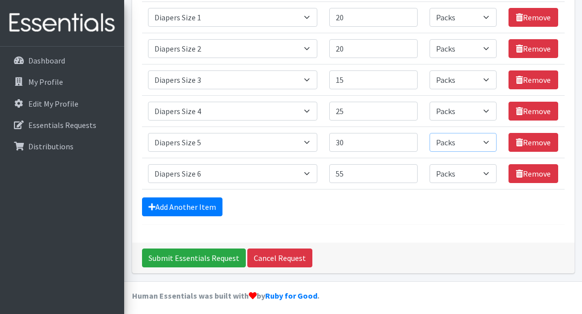
click at [429, 133] on select "Please select a unit units Packs" at bounding box center [462, 142] width 67 height 19
click at [186, 204] on link "Add Another Item" at bounding box center [182, 207] width 80 height 19
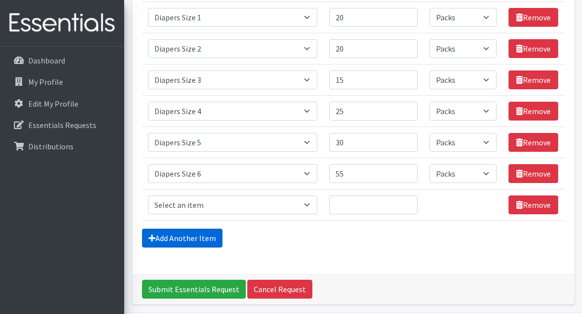
scroll to position [1039, 0]
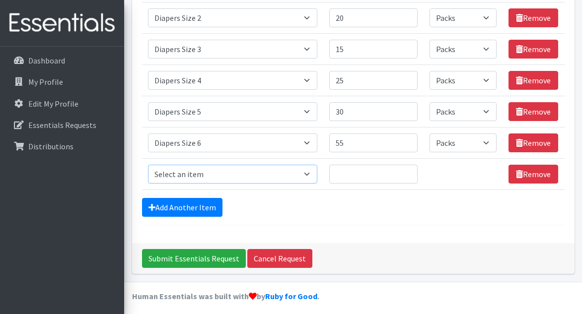
click at [200, 169] on select "Select an item # of Children this order will serve # of Individuals Living in H…" at bounding box center [233, 174] width 170 height 19
select select "1970"
click at [148, 165] on select "Select an item # of Children this order will serve # of Individuals Living in H…" at bounding box center [233, 174] width 170 height 19
click at [364, 170] on input "Quantity" at bounding box center [373, 174] width 88 height 19
type input "40"
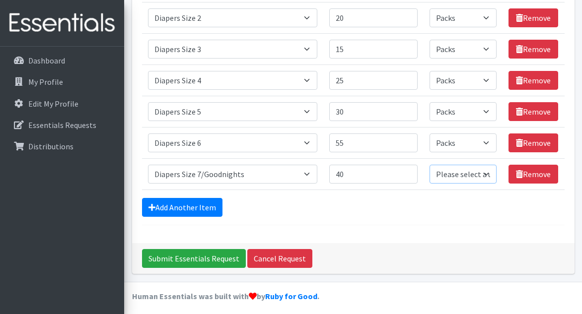
click at [442, 170] on select "Please select a unit units Packs" at bounding box center [462, 174] width 67 height 19
select select "Pack"
click at [429, 165] on select "Please select a unit units Packs" at bounding box center [462, 174] width 67 height 19
click at [180, 201] on link "Add Another Item" at bounding box center [182, 207] width 80 height 19
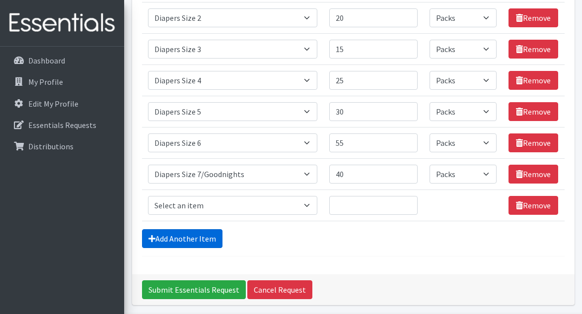
scroll to position [1071, 0]
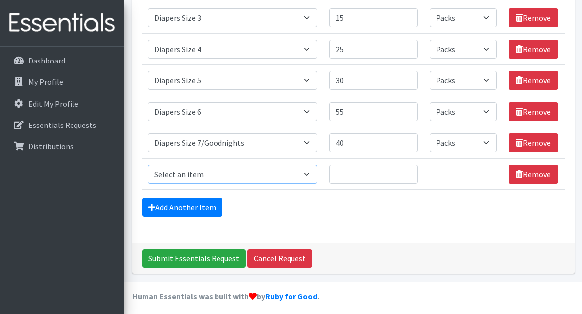
click at [212, 170] on select "Select an item # of Children this order will serve # of Individuals Living in H…" at bounding box center [233, 174] width 170 height 19
select select "15477"
click at [148, 165] on select "Select an item # of Children this order will serve # of Individuals Living in H…" at bounding box center [233, 174] width 170 height 19
click at [354, 166] on input "Quantity" at bounding box center [373, 174] width 88 height 19
type input "4"
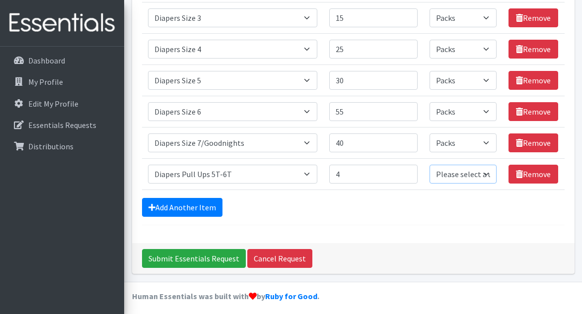
click at [455, 172] on select "Please select a unit units Packs" at bounding box center [462, 174] width 67 height 19
select select "Pack"
click at [429, 165] on select "Please select a unit units Packs" at bounding box center [462, 174] width 67 height 19
click at [175, 202] on link "Add Another Item" at bounding box center [182, 207] width 80 height 19
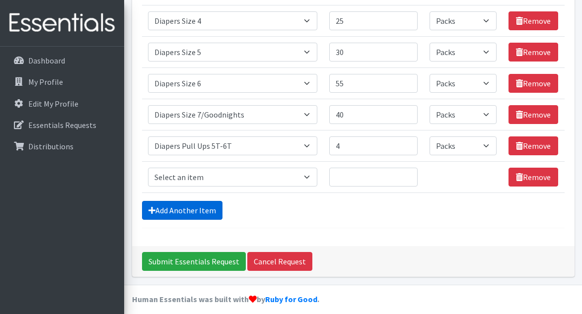
scroll to position [1102, 0]
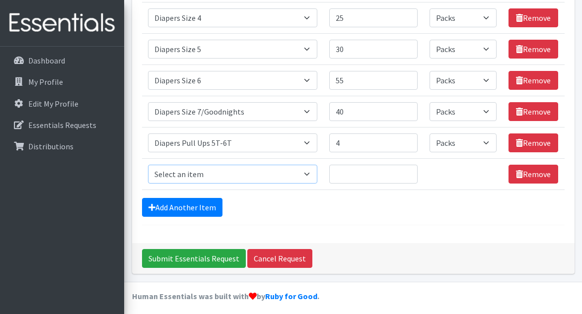
click at [194, 173] on select "Select an item # of Children this order will serve # of Individuals Living in H…" at bounding box center [233, 174] width 170 height 19
select select "2005"
click at [148, 165] on select "Select an item # of Children this order will serve # of Individuals Living in H…" at bounding box center [233, 174] width 170 height 19
click at [362, 169] on input "Quantity" at bounding box center [373, 174] width 88 height 19
type input "15"
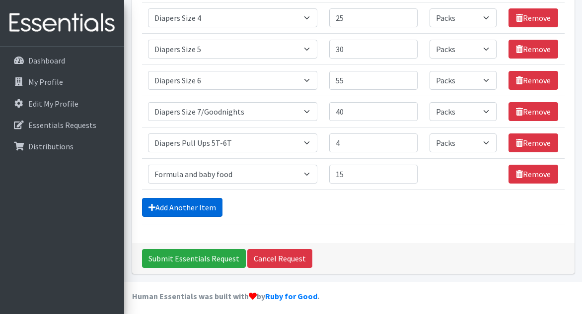
click at [182, 205] on link "Add Another Item" at bounding box center [182, 207] width 80 height 19
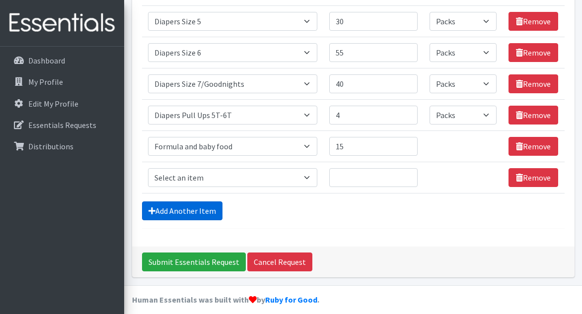
scroll to position [1133, 0]
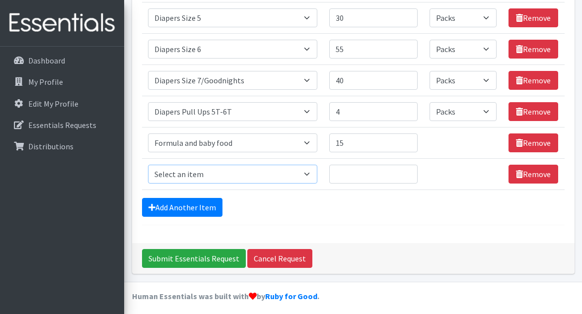
click at [204, 175] on select "Select an item # of Children this order will serve # of Individuals Living in H…" at bounding box center [233, 174] width 170 height 19
select select "1987"
click at [148, 165] on select "Select an item # of Children this order will serve # of Individuals Living in H…" at bounding box center [233, 174] width 170 height 19
click at [355, 170] on input "Quantity" at bounding box center [373, 174] width 88 height 19
type input "4"
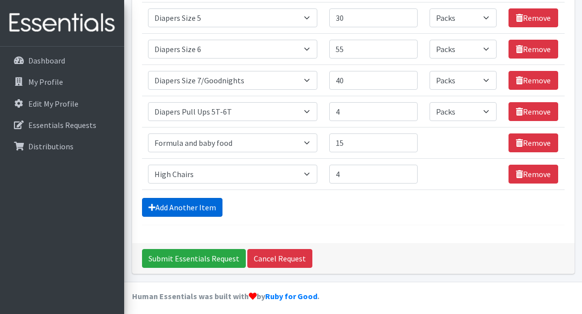
click at [208, 198] on link "Add Another Item" at bounding box center [182, 207] width 80 height 19
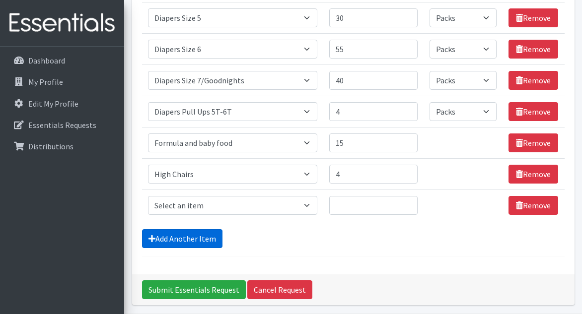
scroll to position [1164, 0]
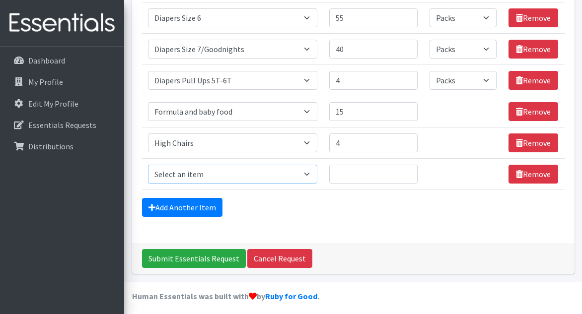
click at [237, 172] on select "Select an item # of Children this order will serve # of Individuals Living in H…" at bounding box center [233, 174] width 170 height 19
select select "5659"
click at [148, 165] on select "Select an item # of Children this order will serve # of Individuals Living in H…" at bounding box center [233, 174] width 170 height 19
click at [350, 165] on input "Quantity" at bounding box center [373, 174] width 88 height 19
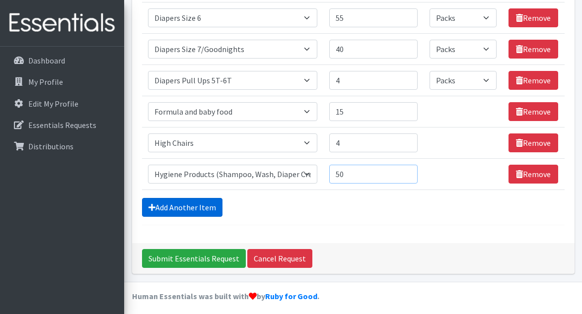
type input "50"
click at [213, 199] on link "Add Another Item" at bounding box center [182, 207] width 80 height 19
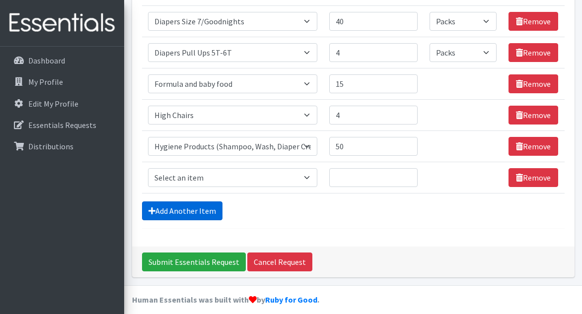
scroll to position [1195, 0]
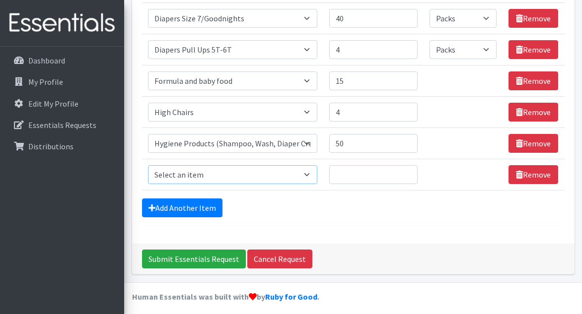
click at [237, 172] on select "Select an item # of Children this order will serve # of Individuals Living in H…" at bounding box center [233, 174] width 170 height 19
select select "14398"
click at [148, 165] on select "Select an item # of Children this order will serve # of Individuals Living in H…" at bounding box center [233, 174] width 170 height 19
click at [363, 167] on input "Quantity" at bounding box center [373, 174] width 88 height 19
type input "2"
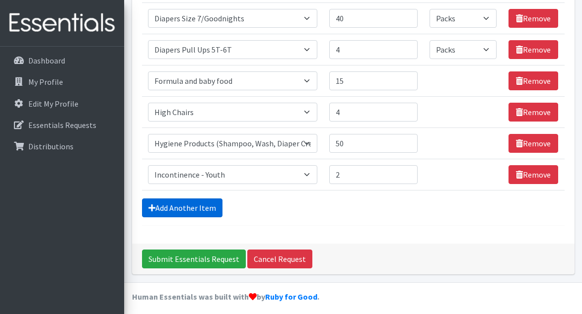
click at [169, 205] on link "Add Another Item" at bounding box center [182, 208] width 80 height 19
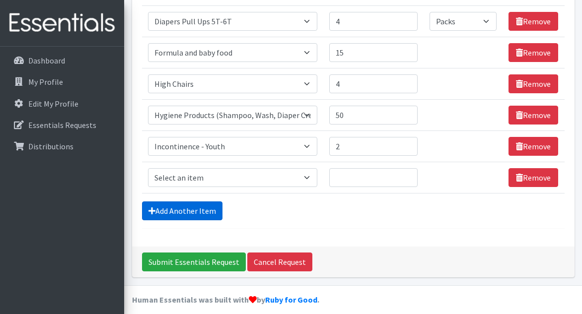
scroll to position [1226, 0]
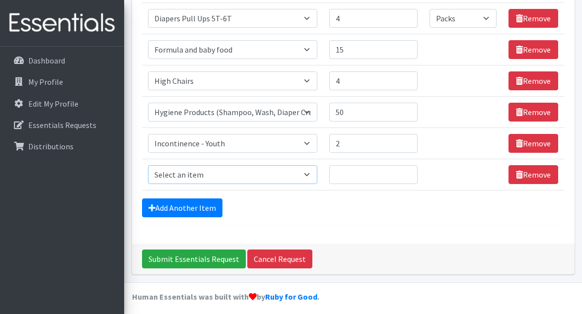
click at [213, 172] on select "Select an item # of Children this order will serve # of Individuals Living in H…" at bounding box center [233, 174] width 170 height 19
select select "1982"
click at [148, 165] on select "Select an item # of Children this order will serve # of Individuals Living in H…" at bounding box center [233, 174] width 170 height 19
click at [353, 173] on input "Quantity" at bounding box center [373, 174] width 88 height 19
type input "2"
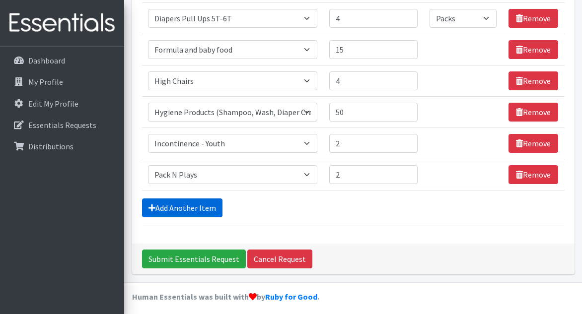
click at [172, 202] on link "Add Another Item" at bounding box center [182, 208] width 80 height 19
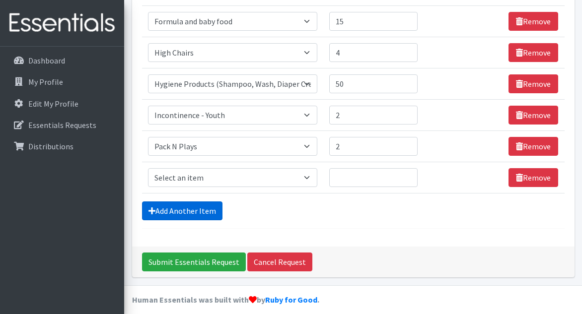
scroll to position [1258, 0]
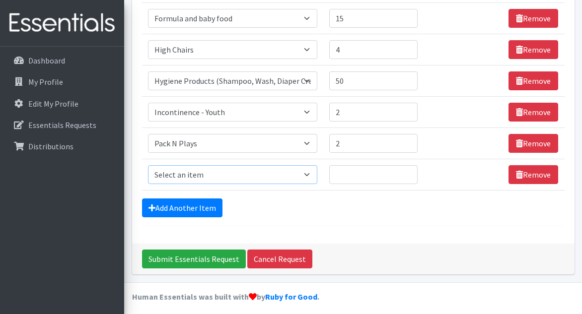
click at [222, 172] on select "Select an item # of Children this order will serve # of Individuals Living in H…" at bounding box center [233, 174] width 170 height 19
select select "1979"
click at [148, 165] on select "Select an item # of Children this order will serve # of Individuals Living in H…" at bounding box center [233, 174] width 170 height 19
click at [361, 170] on input "Quantity" at bounding box center [373, 174] width 88 height 19
type input "2"
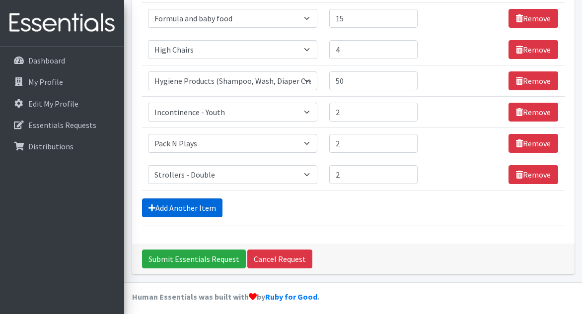
click at [158, 201] on link "Add Another Item" at bounding box center [182, 208] width 80 height 19
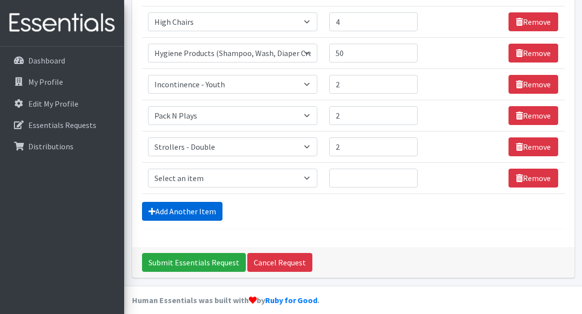
scroll to position [1289, 0]
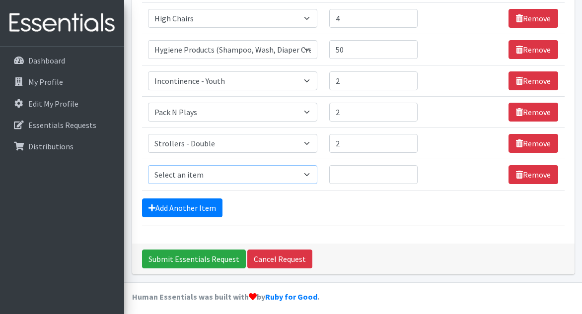
click at [207, 174] on select "Select an item # of Children this order will serve # of Individuals Living in H…" at bounding box center [233, 174] width 170 height 19
select select "1977"
click at [148, 165] on select "Select an item # of Children this order will serve # of Individuals Living in H…" at bounding box center [233, 174] width 170 height 19
click at [368, 174] on input "Quantity" at bounding box center [373, 174] width 88 height 19
type input "6"
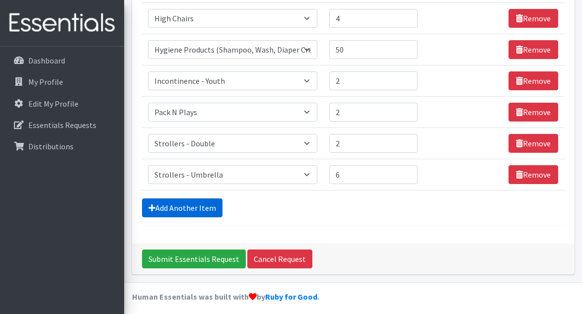
click at [174, 204] on link "Add Another Item" at bounding box center [182, 208] width 80 height 19
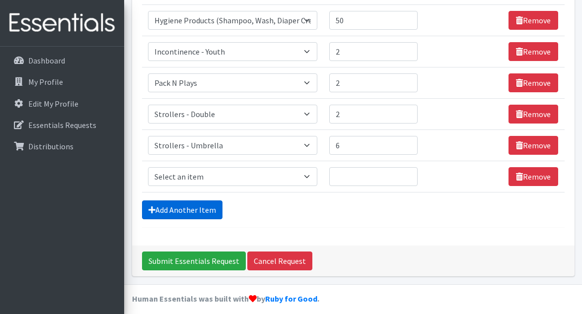
scroll to position [1320, 0]
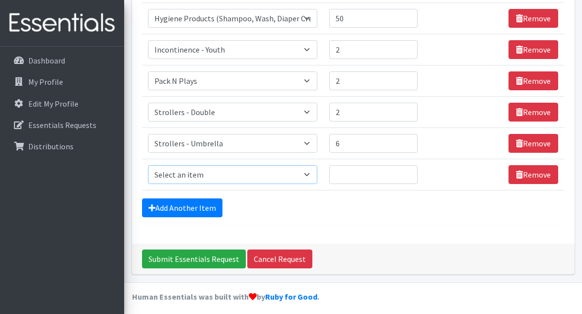
click at [220, 172] on select "Select an item # of Children this order will serve # of Individuals Living in H…" at bounding box center [233, 174] width 170 height 19
select select "1976"
click at [148, 165] on select "Select an item # of Children this order will serve # of Individuals Living in H…" at bounding box center [233, 174] width 170 height 19
click at [366, 174] on input "Quantity" at bounding box center [373, 174] width 88 height 19
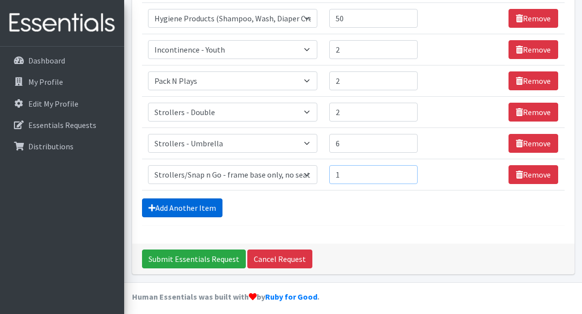
type input "1"
click at [171, 206] on link "Add Another Item" at bounding box center [182, 208] width 80 height 19
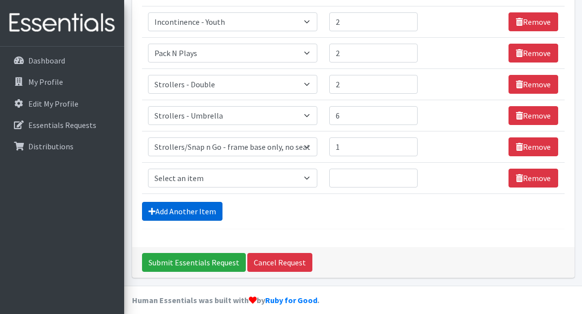
scroll to position [1351, 0]
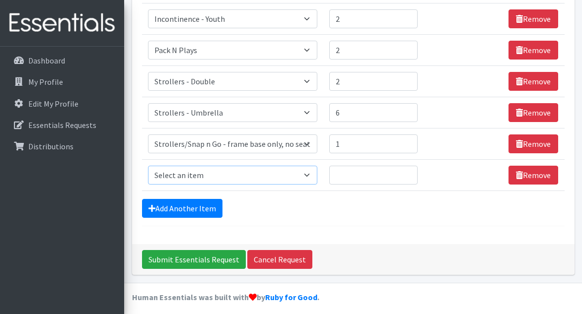
click at [314, 171] on select "Select an item # of Children this order will serve # of Individuals Living in H…" at bounding box center [233, 175] width 170 height 19
select select "1944"
click at [148, 166] on select "Select an item # of Children this order will serve # of Individuals Living in H…" at bounding box center [233, 175] width 170 height 19
click at [378, 174] on input "Quantity" at bounding box center [373, 175] width 88 height 19
type input "50"
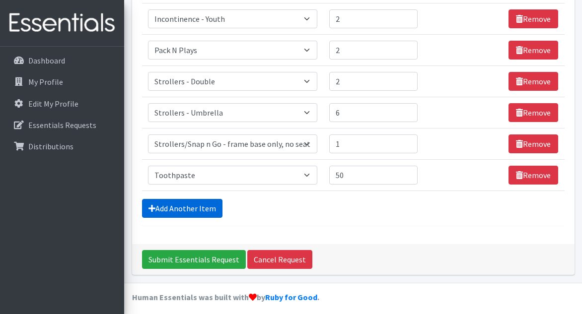
click at [187, 201] on link "Add Another Item" at bounding box center [182, 208] width 80 height 19
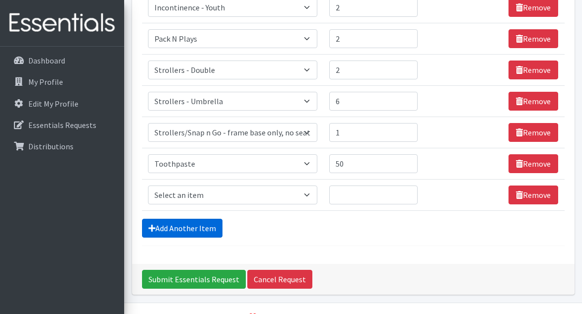
scroll to position [1382, 0]
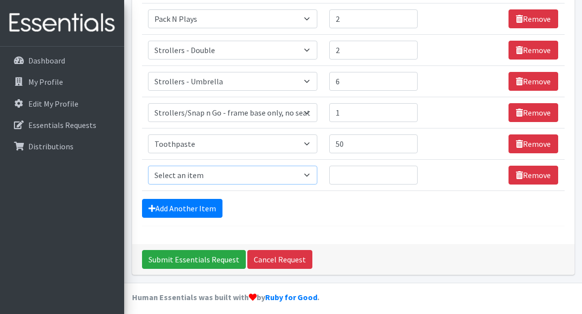
click at [246, 174] on select "Select an item # of Children this order will serve # of Individuals Living in H…" at bounding box center [233, 175] width 170 height 19
select select "1943"
click at [148, 166] on select "Select an item # of Children this order will serve # of Individuals Living in H…" at bounding box center [233, 175] width 170 height 19
click at [378, 173] on input "Quantity" at bounding box center [373, 175] width 88 height 19
type input "50"
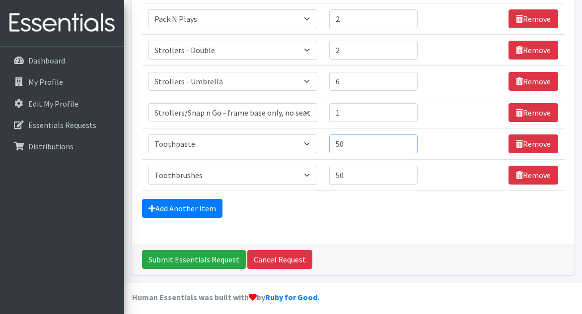
click at [363, 145] on input "50" at bounding box center [373, 143] width 88 height 19
type input "5"
type input "100"
click at [366, 168] on input "50" at bounding box center [373, 175] width 88 height 19
type input "5"
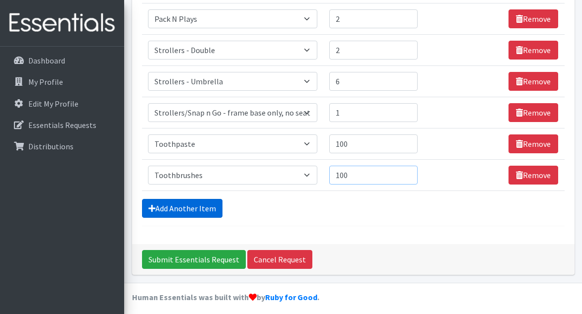
type input "100"
click at [163, 204] on link "Add Another Item" at bounding box center [182, 208] width 80 height 19
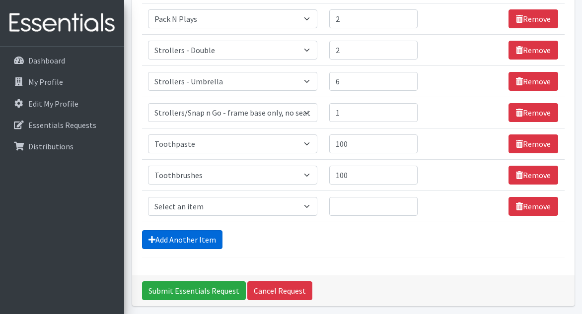
scroll to position [1413, 0]
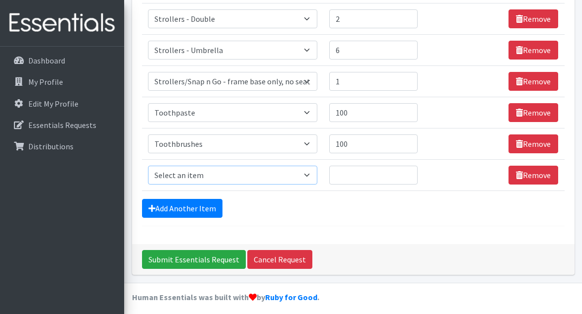
click at [201, 174] on select "Select an item # of Children this order will serve # of Individuals Living in H…" at bounding box center [233, 175] width 170 height 19
select select "1929"
click at [148, 166] on select "Select an item # of Children this order will serve # of Individuals Living in H…" at bounding box center [233, 175] width 170 height 19
click at [348, 172] on input "Quantity" at bounding box center [373, 175] width 88 height 19
type input "100"
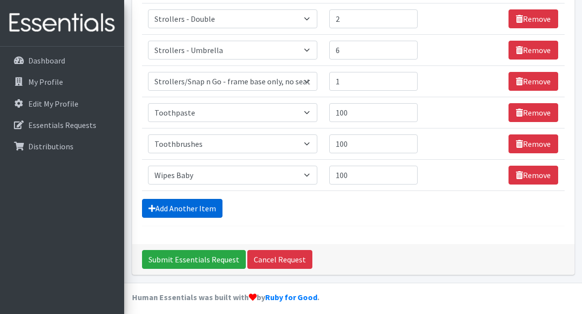
click at [168, 200] on link "Add Another Item" at bounding box center [182, 208] width 80 height 19
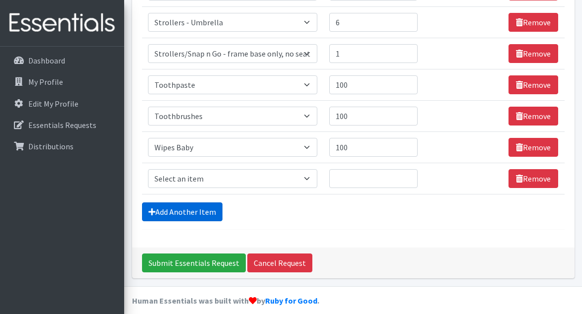
scroll to position [1445, 0]
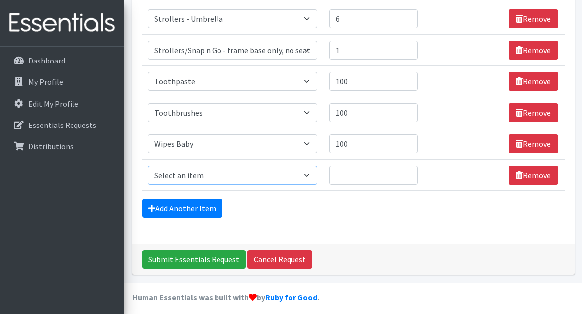
click at [204, 173] on select "Select an item # of Children this order will serve # of Individuals Living in H…" at bounding box center [233, 175] width 170 height 19
select select "6264"
click at [148, 166] on select "Select an item # of Children this order will serve # of Individuals Living in H…" at bounding box center [233, 175] width 170 height 19
click at [353, 174] on input "Quantity" at bounding box center [373, 175] width 88 height 19
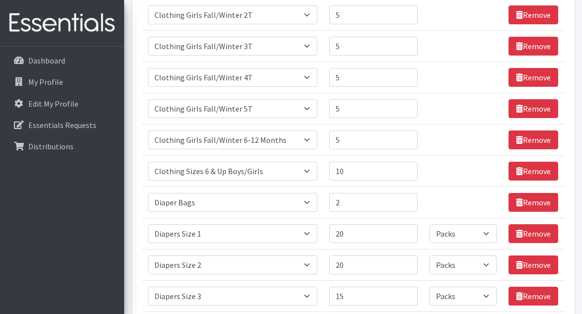
scroll to position [0, 0]
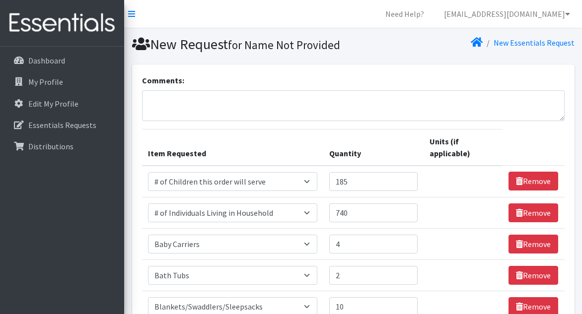
type input "10"
click at [242, 101] on textarea "Comments:" at bounding box center [353, 105] width 422 height 31
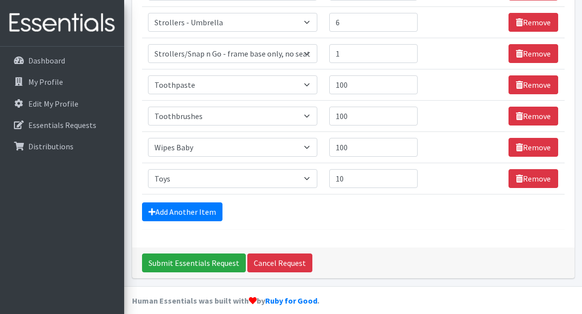
scroll to position [1445, 0]
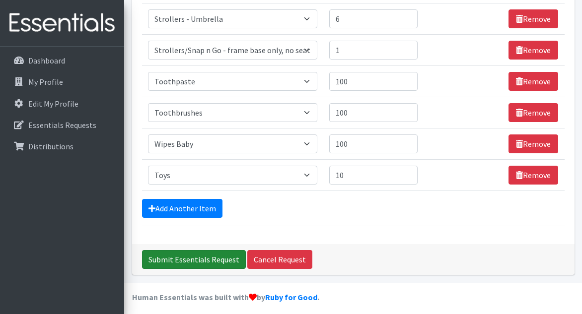
type textarea "We will take any warm clothing, shoes and coats you are willing to give to us. …"
click at [203, 254] on input "Submit Essentials Request" at bounding box center [194, 259] width 104 height 19
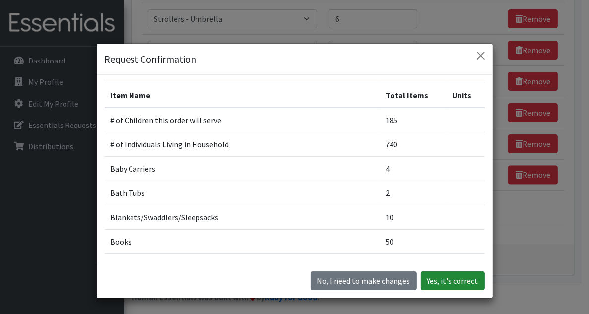
click at [432, 276] on button "Yes, it's correct" at bounding box center [453, 280] width 64 height 19
